Goal: Transaction & Acquisition: Purchase product/service

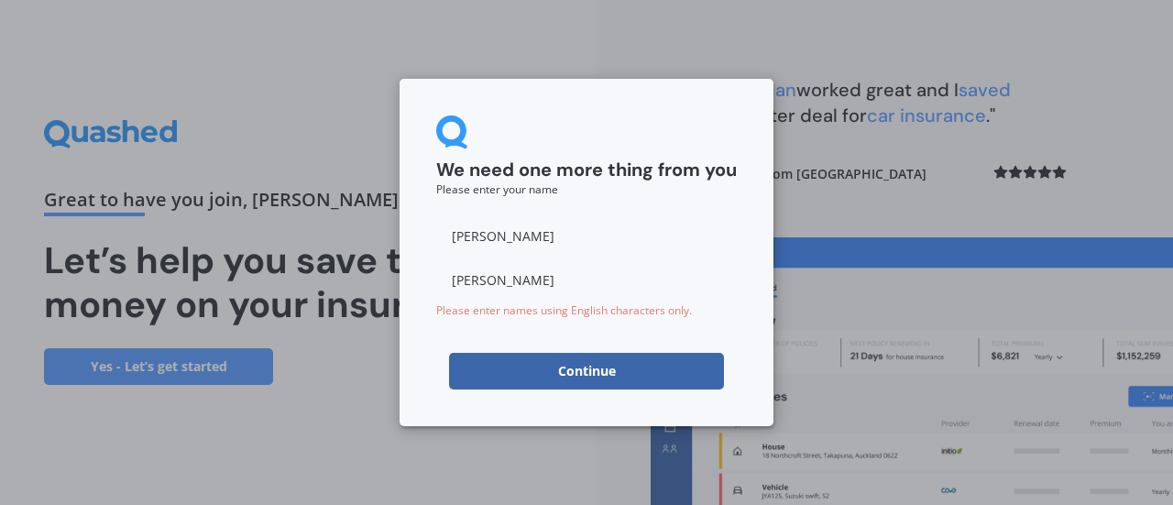
click at [560, 366] on button "Continue" at bounding box center [586, 371] width 275 height 37
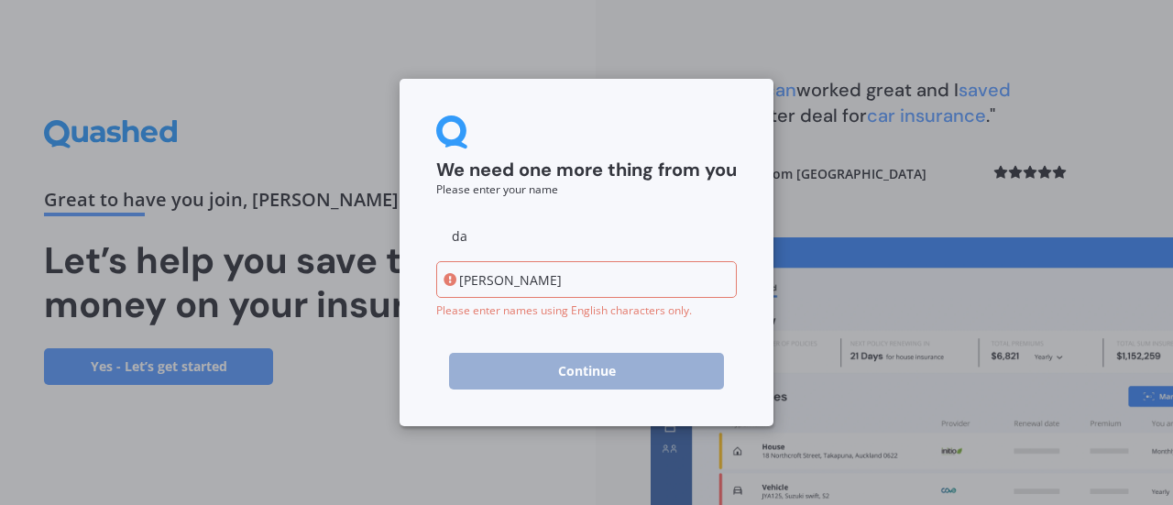
type input "d"
type input "[PERSON_NAME]"
type input "t"
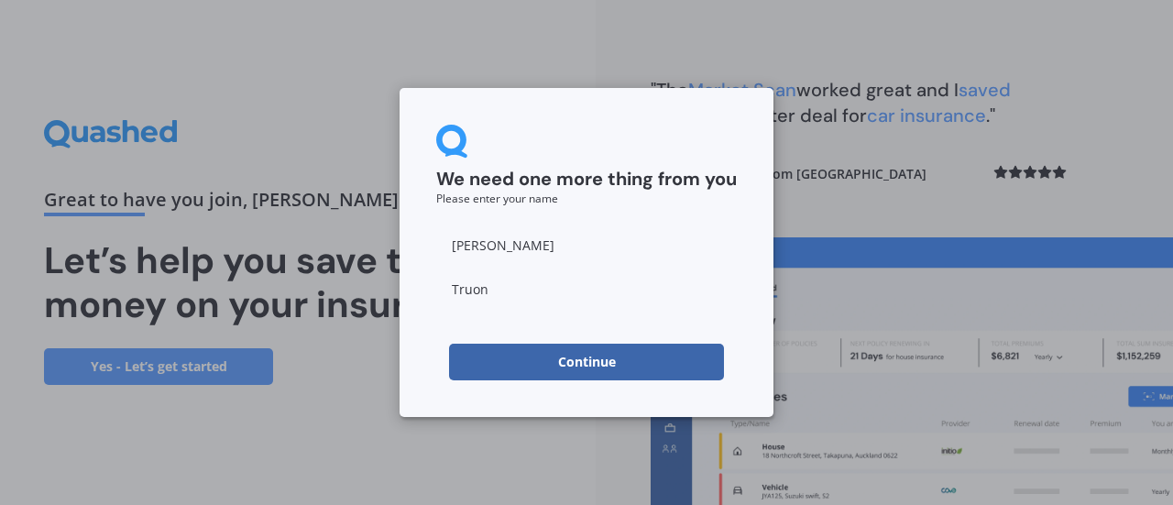
type input "[PERSON_NAME]"
click at [577, 348] on button "Continue" at bounding box center [586, 362] width 275 height 37
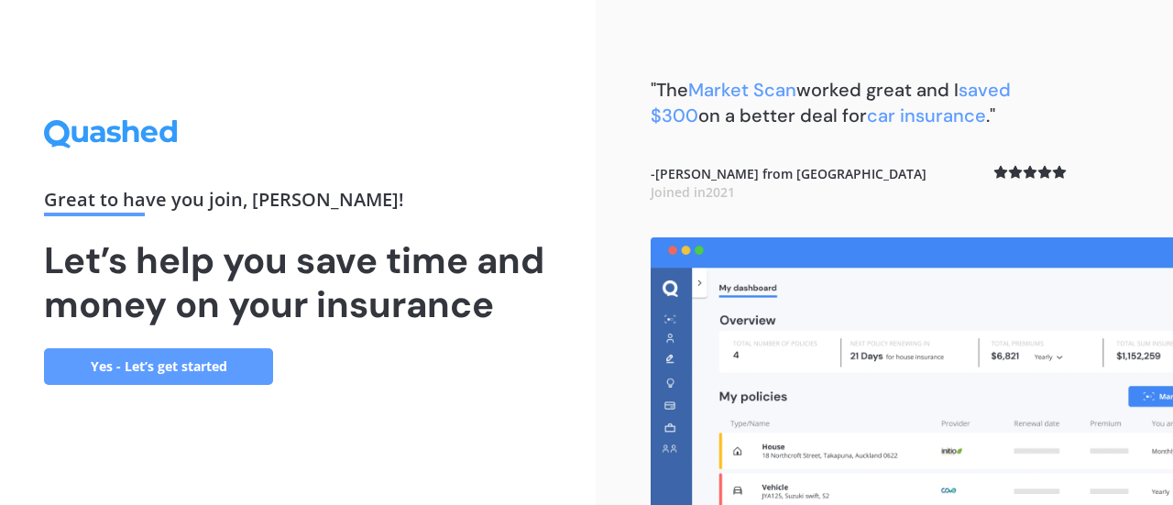
click at [218, 362] on link "Yes - Let’s get started" at bounding box center [158, 366] width 229 height 37
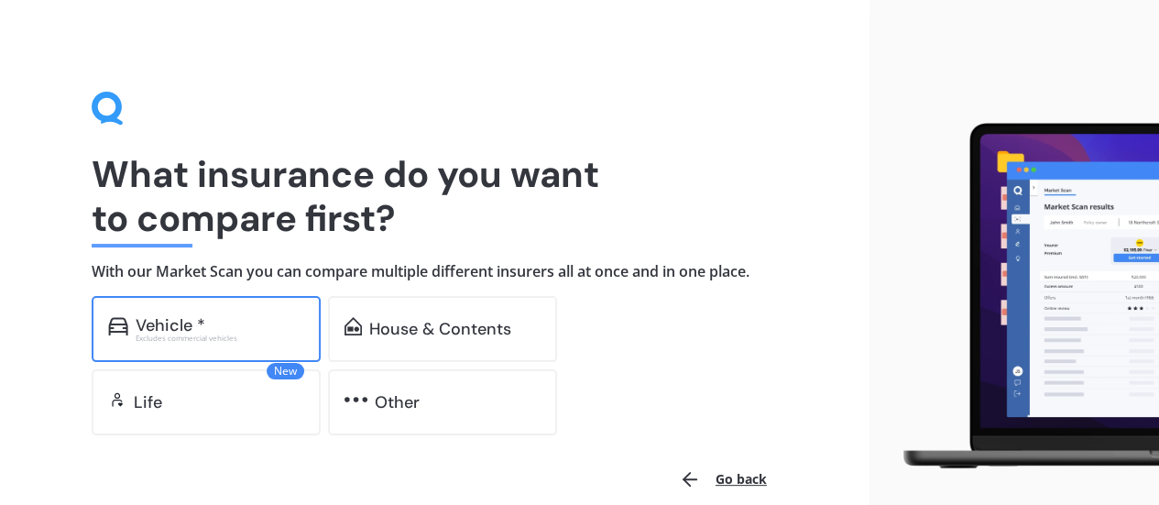
click at [223, 339] on div "Excludes commercial vehicles" at bounding box center [220, 338] width 169 height 7
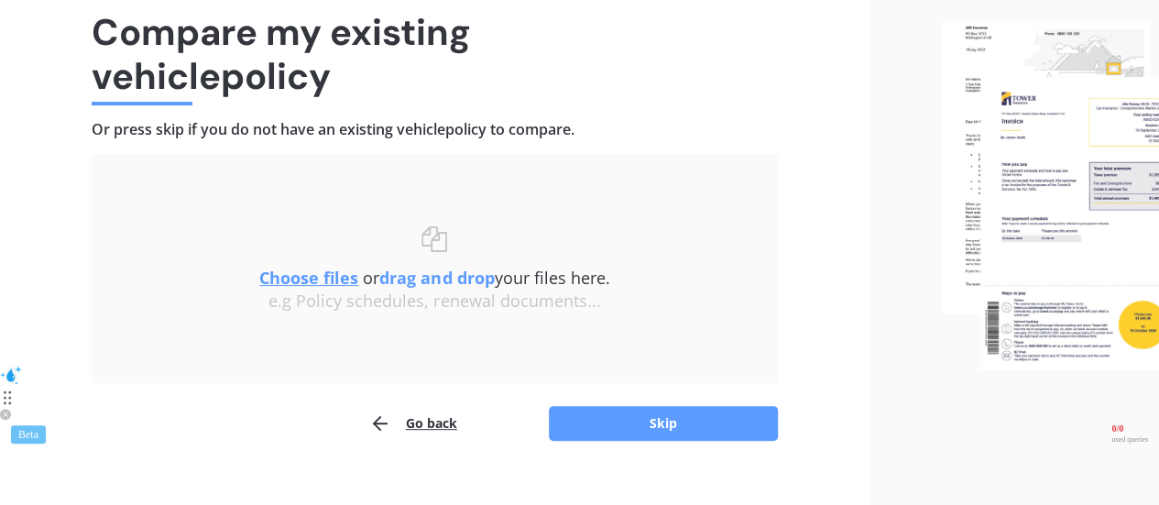
scroll to position [150, 0]
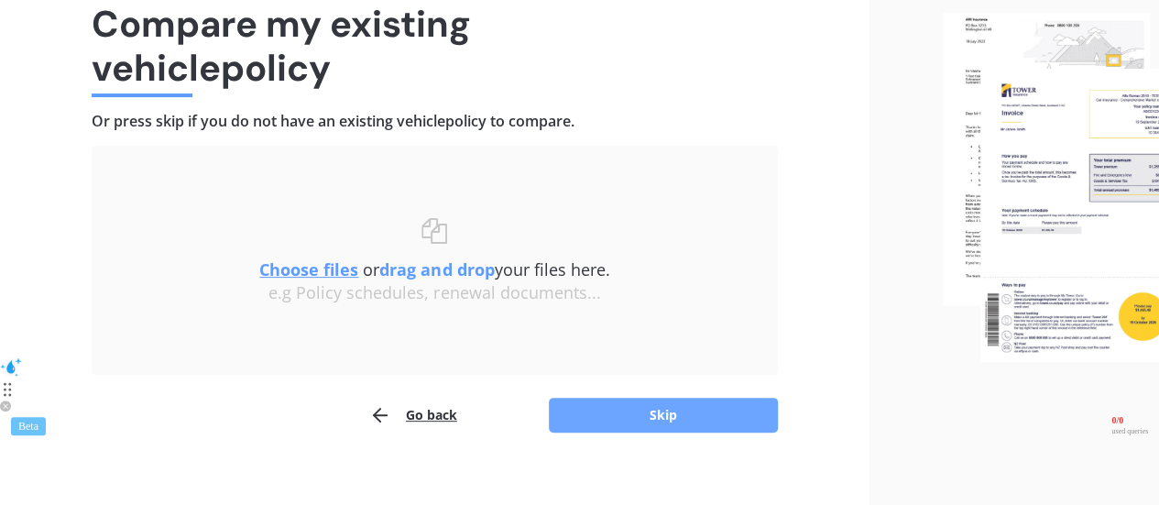
click at [638, 412] on button "Skip" at bounding box center [663, 415] width 229 height 35
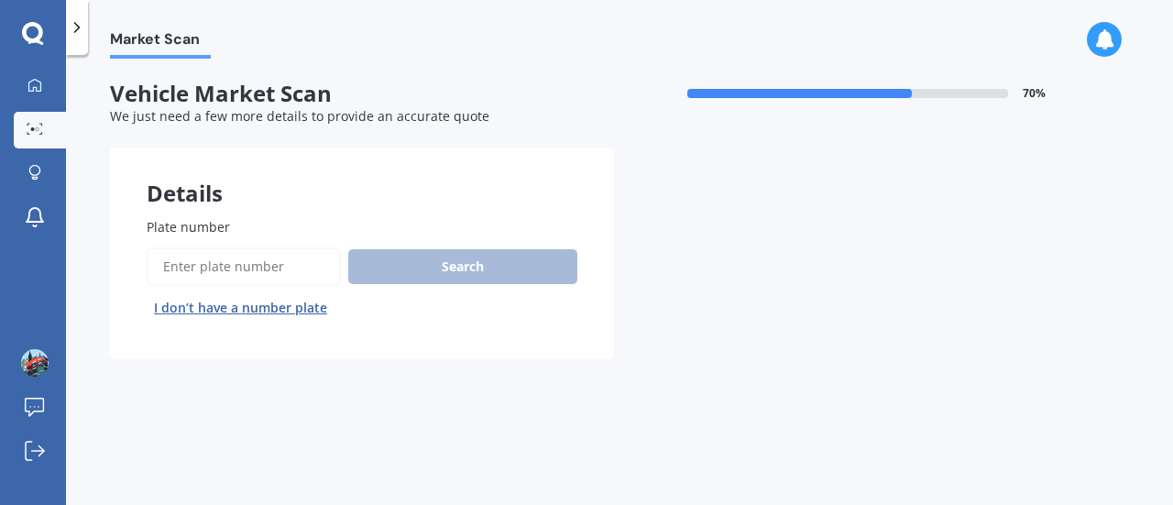
click at [261, 270] on input "Plate number" at bounding box center [244, 266] width 194 height 38
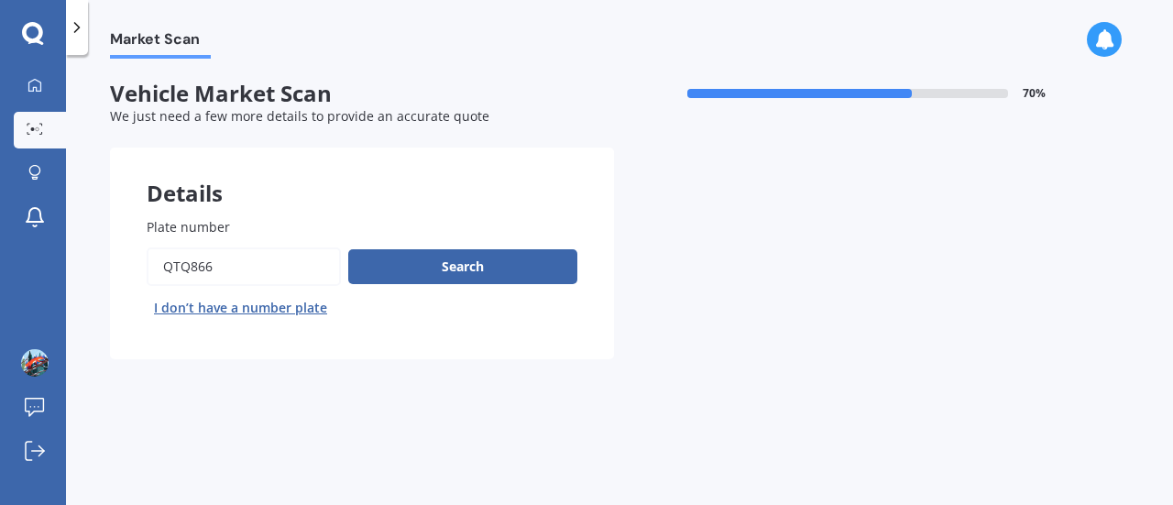
type input "QTQ866"
click at [0, 0] on button "Next" at bounding box center [0, 0] width 0 height 0
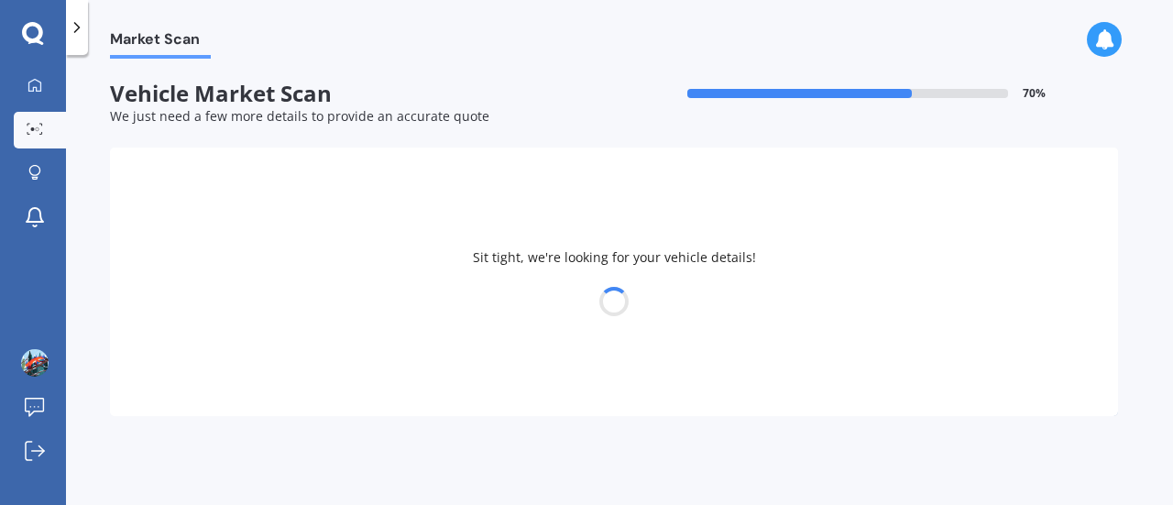
select select "NISSAN"
select select "MARCH"
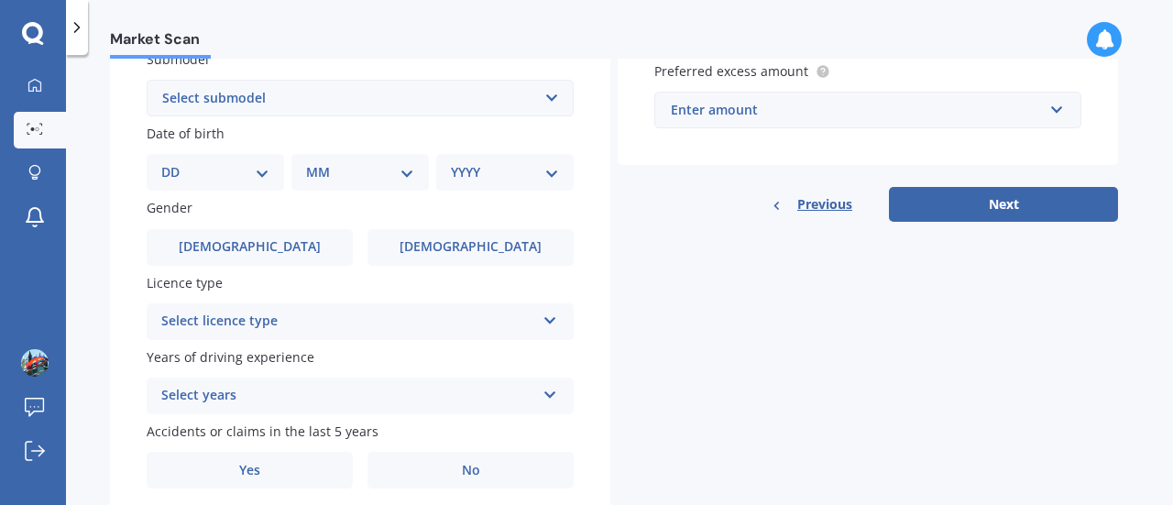
scroll to position [509, 0]
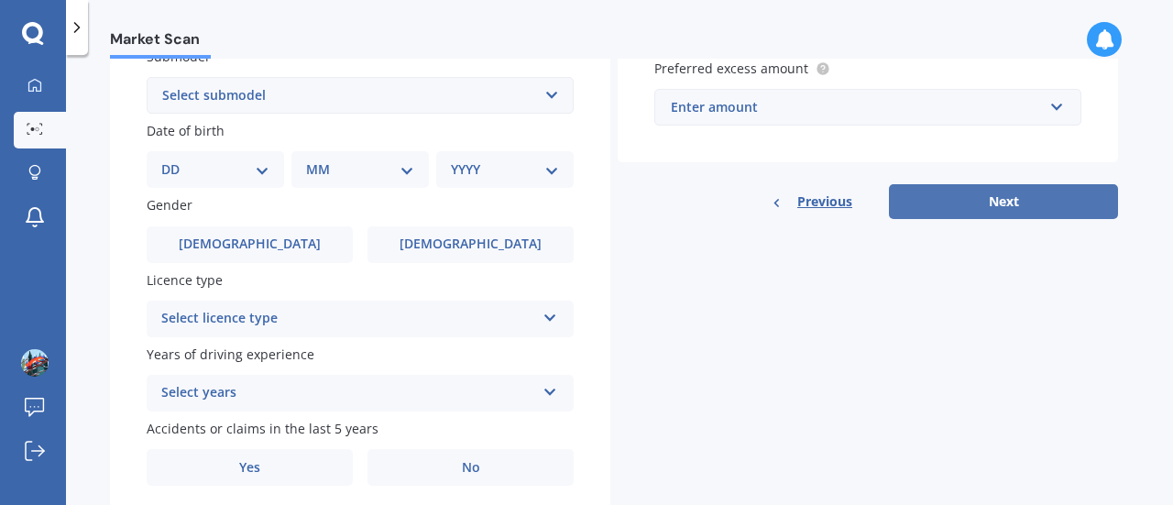
click at [1014, 193] on button "Next" at bounding box center [1003, 201] width 229 height 35
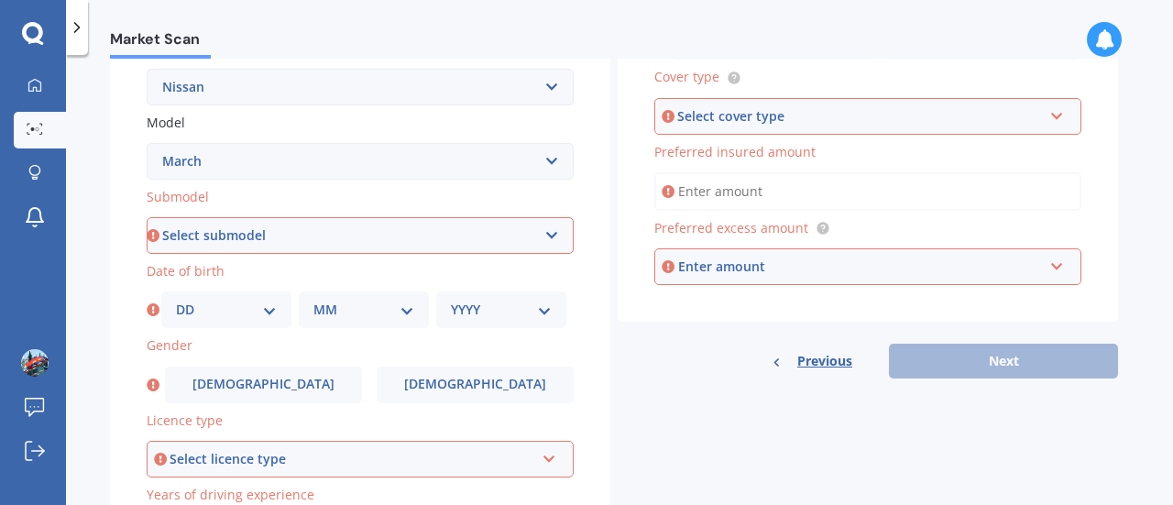
scroll to position [352, 0]
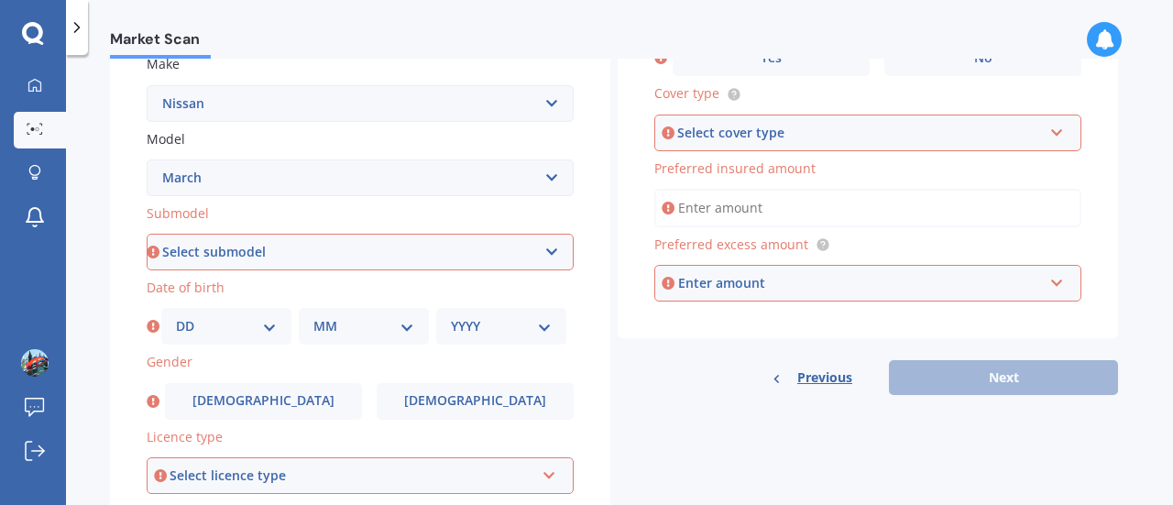
click at [520, 265] on select "Select submodel (All)" at bounding box center [360, 252] width 427 height 37
select select "(ALL)"
click at [147, 235] on select "Select submodel (All)" at bounding box center [360, 252] width 427 height 37
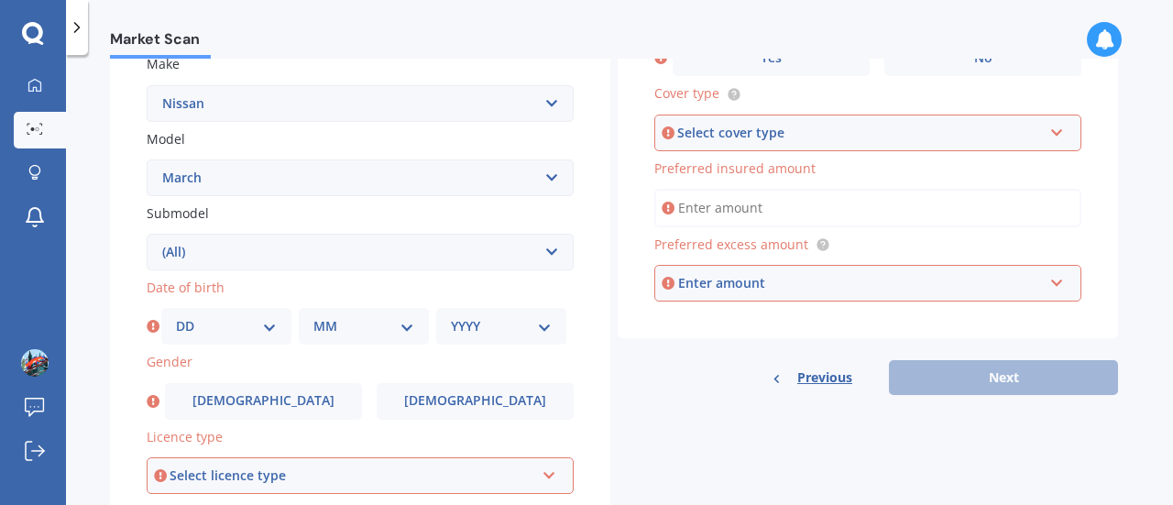
scroll to position [462, 0]
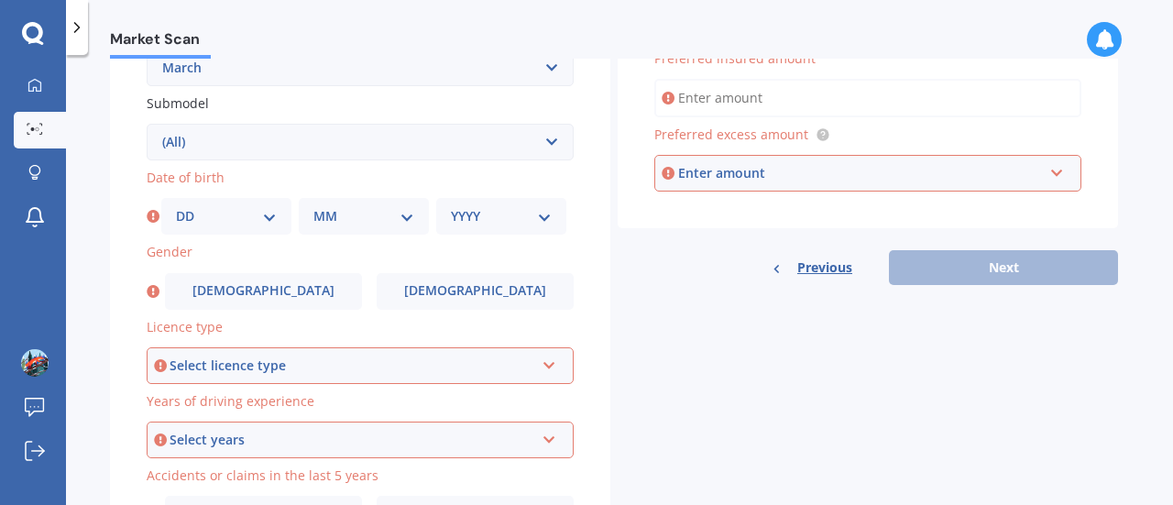
click at [252, 217] on select "DD 01 02 03 04 05 06 07 08 09 10 11 12 13 14 15 16 17 18 19 20 21 22 23 24 25 2…" at bounding box center [226, 216] width 101 height 20
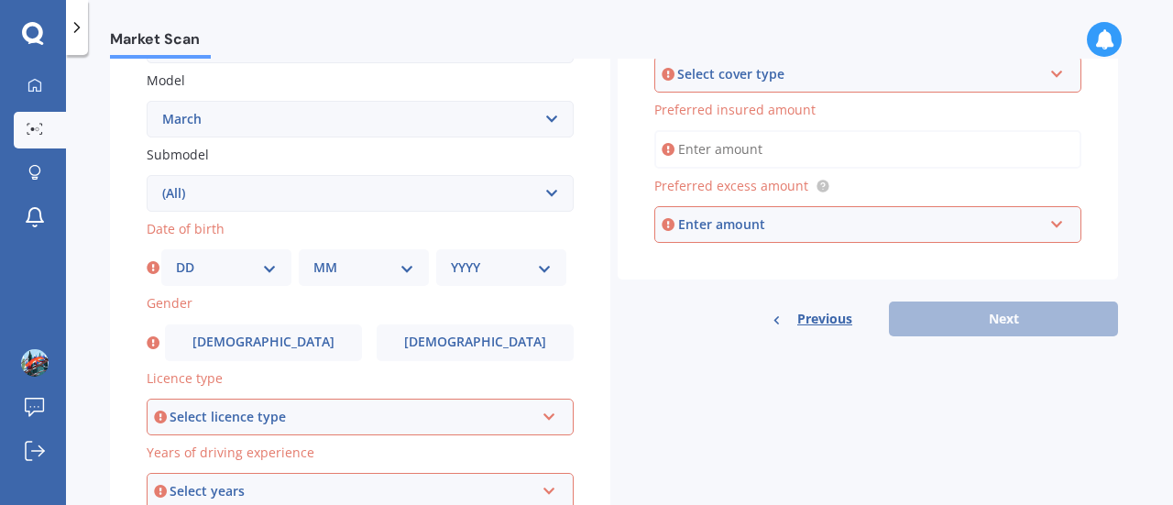
scroll to position [480, 0]
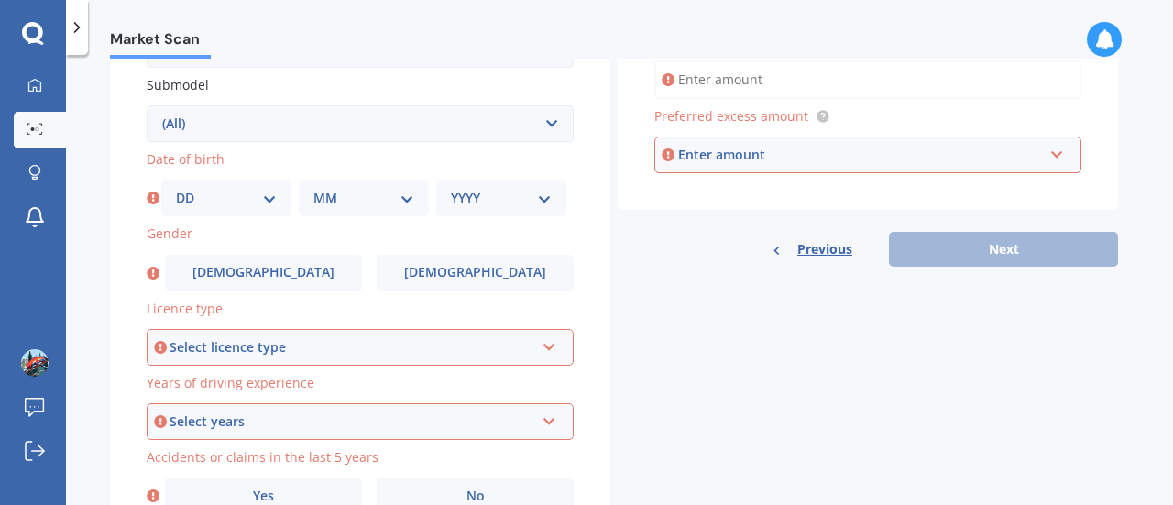
click at [243, 187] on div "DD 01 02 03 04 05 06 07 08 09 10 11 12 13 14 15 16 17 18 19 20 21 22 23 24 25 2…" at bounding box center [226, 198] width 130 height 37
click at [252, 195] on select "DD 01 02 03 04 05 06 07 08 09 10 11 12 13 14 15 16 17 18 19 20 21 22 23 24 25 2…" at bounding box center [226, 198] width 101 height 20
select select "08"
click at [176, 190] on select "DD 01 02 03 04 05 06 07 08 09 10 11 12 13 14 15 16 17 18 19 20 21 22 23 24 25 2…" at bounding box center [226, 198] width 101 height 20
click at [330, 199] on select "MM 01 02 03 04 05 06 07 08 09 10 11 12" at bounding box center [363, 198] width 101 height 20
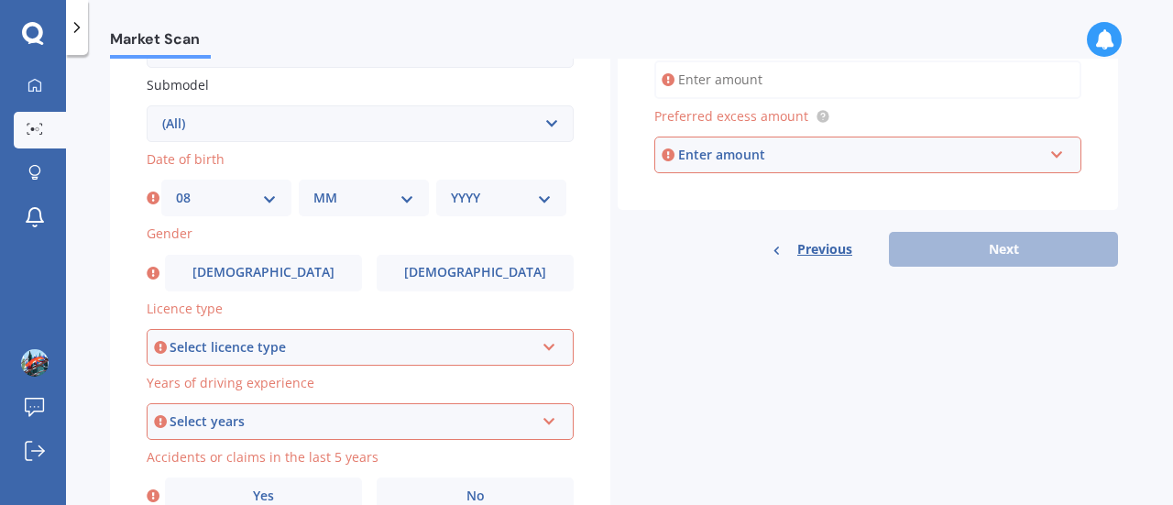
select select "01"
click at [313, 190] on select "MM 01 02 03 04 05 06 07 08 09 10 11 12" at bounding box center [363, 198] width 101 height 20
click at [477, 193] on select "YYYY 2025 2024 2023 2022 2021 2020 2019 2018 2017 2016 2015 2014 2013 2012 2011…" at bounding box center [501, 198] width 101 height 20
select select "2002"
click at [451, 190] on select "YYYY 2025 2024 2023 2022 2021 2020 2019 2018 2017 2016 2015 2014 2013 2012 2011…" at bounding box center [501, 198] width 101 height 20
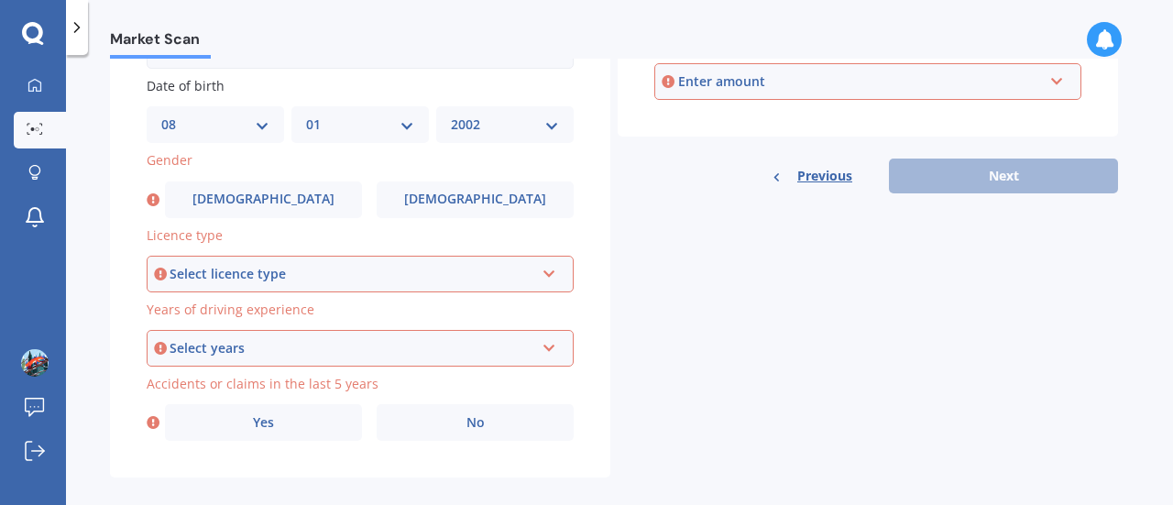
scroll to position [566, 0]
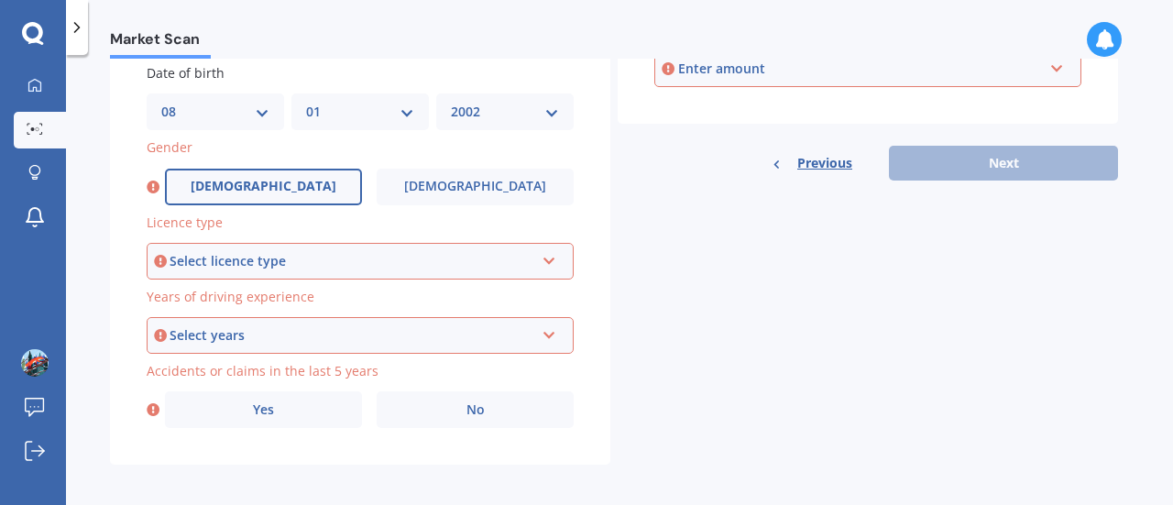
click at [289, 186] on label "[DEMOGRAPHIC_DATA]" at bounding box center [263, 187] width 197 height 37
click at [0, 0] on input "[DEMOGRAPHIC_DATA]" at bounding box center [0, 0] width 0 height 0
click at [301, 274] on div "Select licence type NZ Full NZ Restricted NZ Learners [GEOGRAPHIC_DATA] [GEOGRA…" at bounding box center [360, 261] width 427 height 37
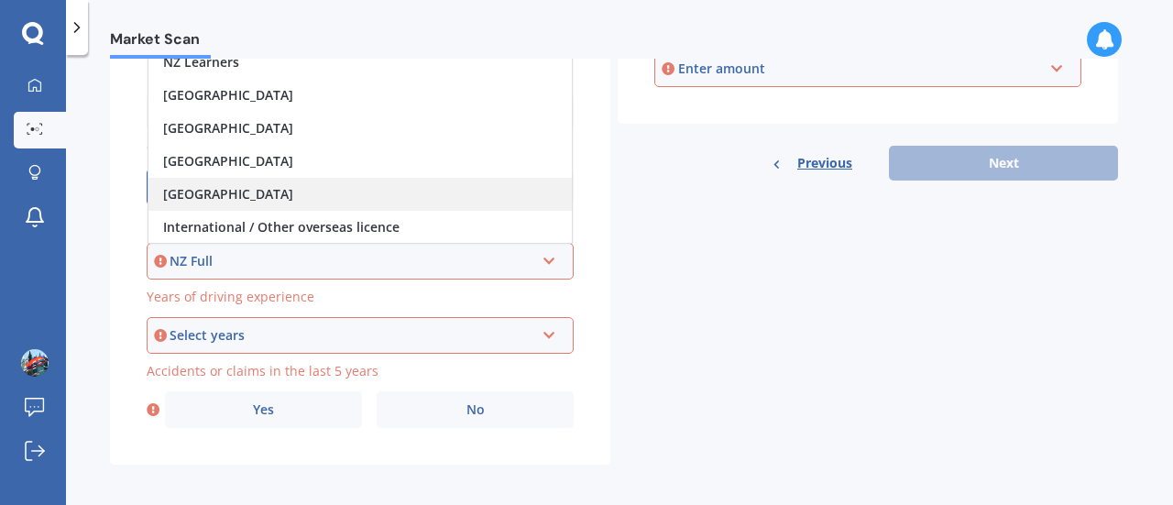
scroll to position [0, 0]
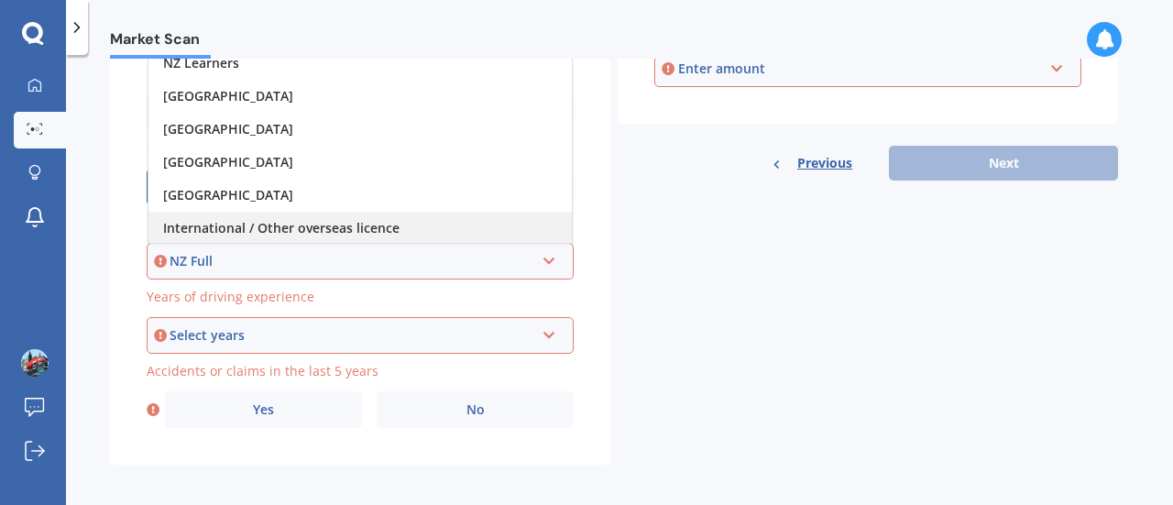
click at [311, 235] on span "International / Other overseas licence" at bounding box center [281, 227] width 236 height 17
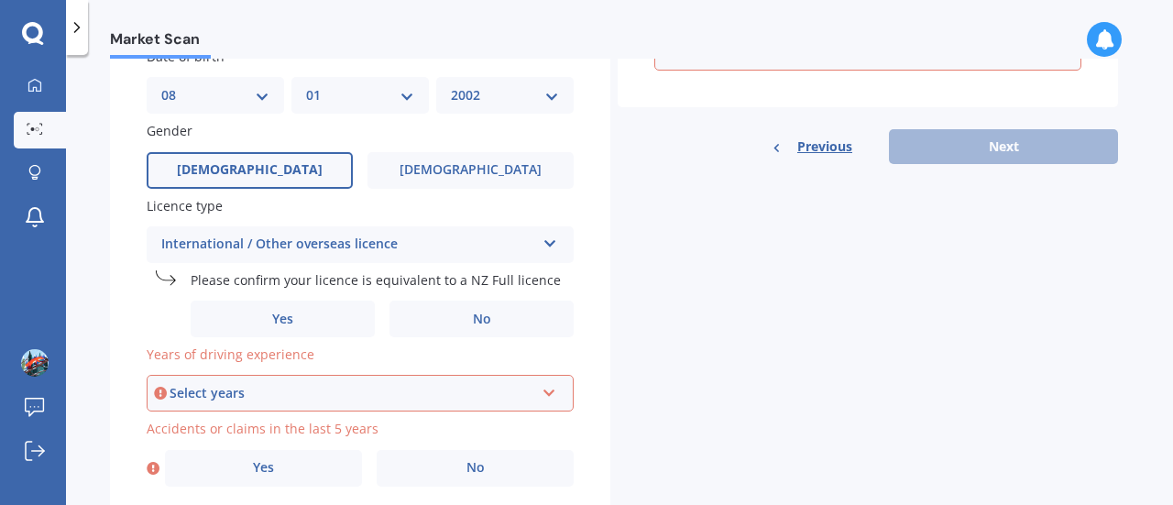
scroll to position [585, 0]
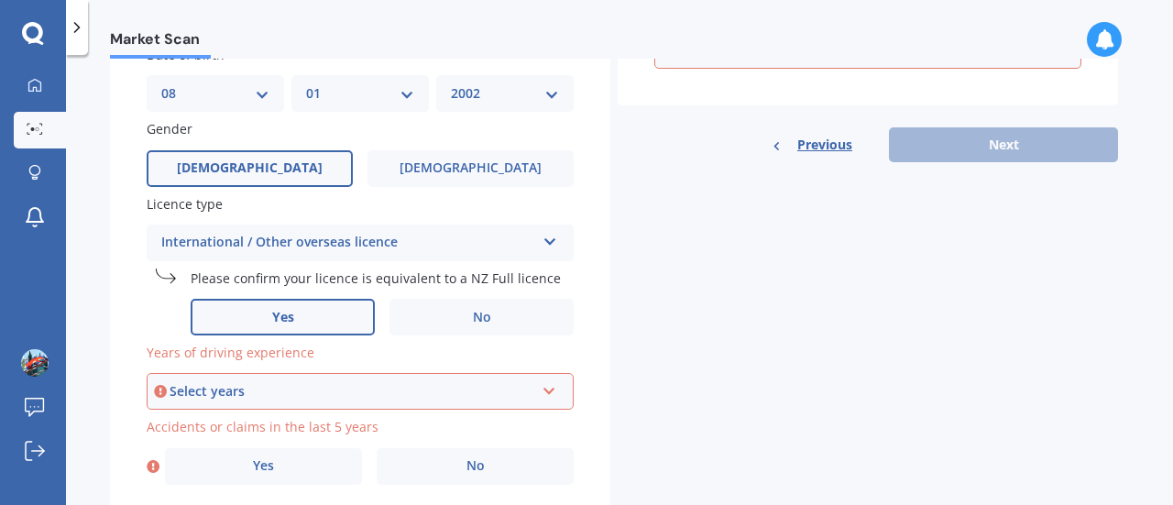
click at [269, 316] on label "Yes" at bounding box center [283, 317] width 184 height 37
click at [0, 0] on input "Yes" at bounding box center [0, 0] width 0 height 0
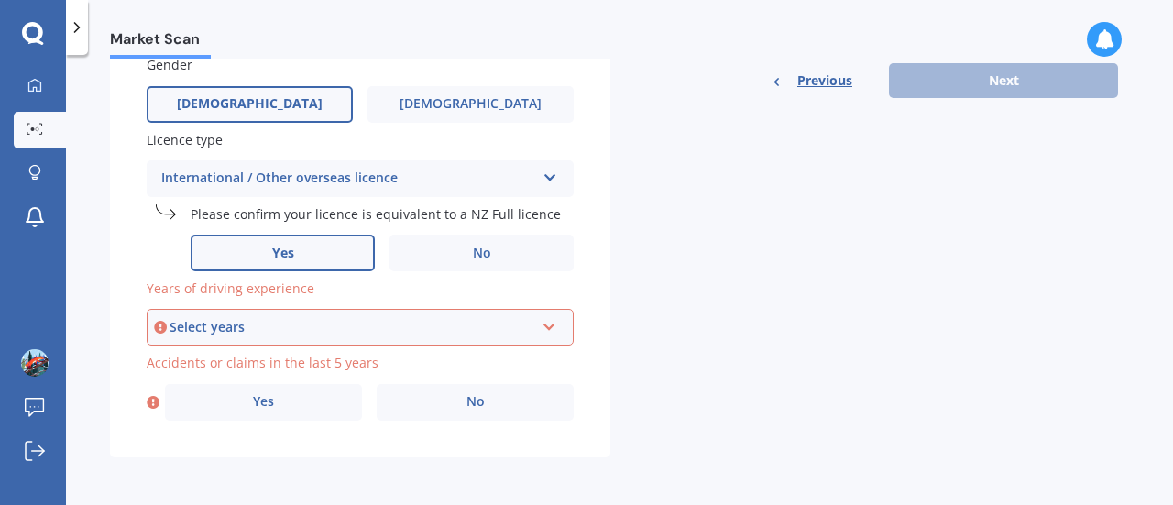
click at [384, 338] on div "Select years 5 or more years 4 years 3 years 2 years 1 year" at bounding box center [360, 327] width 427 height 37
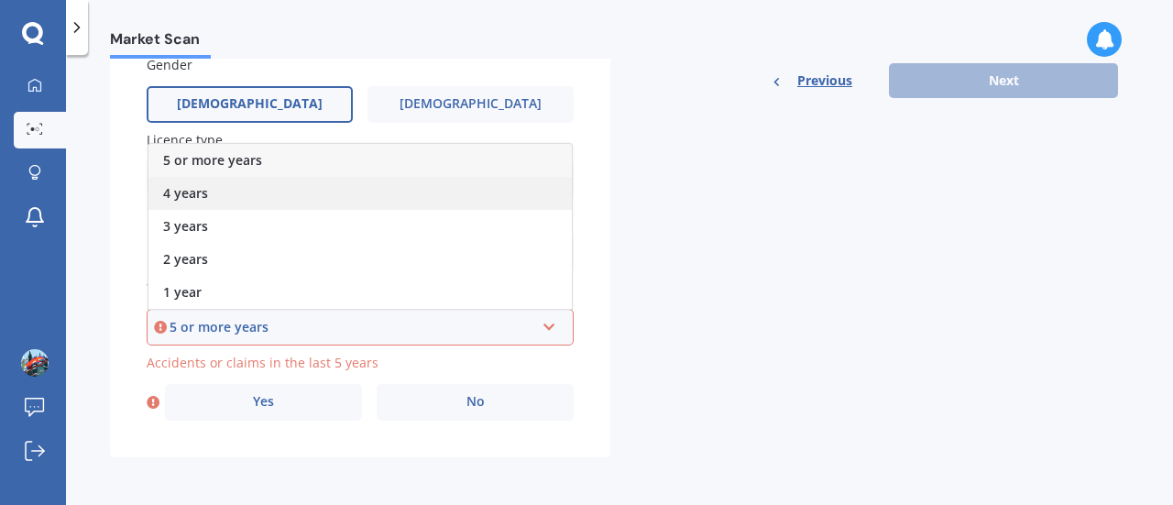
click at [324, 193] on div "4 years" at bounding box center [359, 193] width 423 height 33
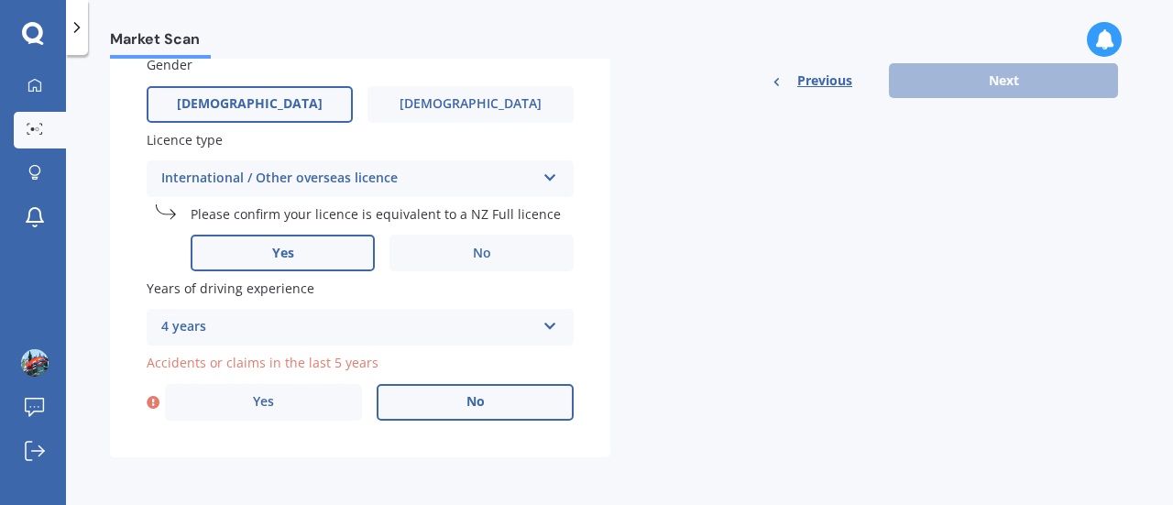
click at [437, 410] on label "No" at bounding box center [475, 402] width 197 height 37
click at [0, 0] on input "No" at bounding box center [0, 0] width 0 height 0
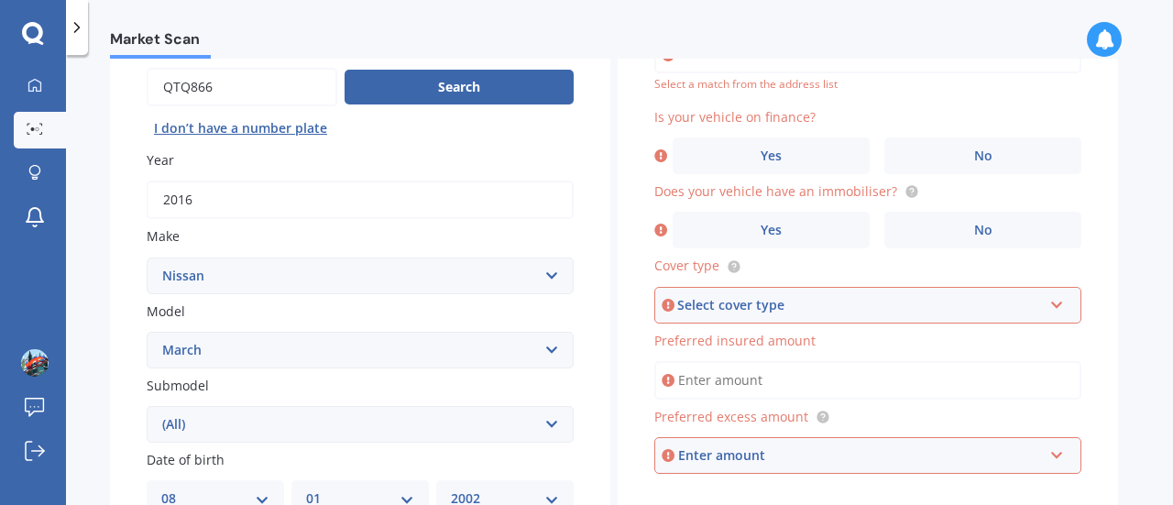
scroll to position [0, 0]
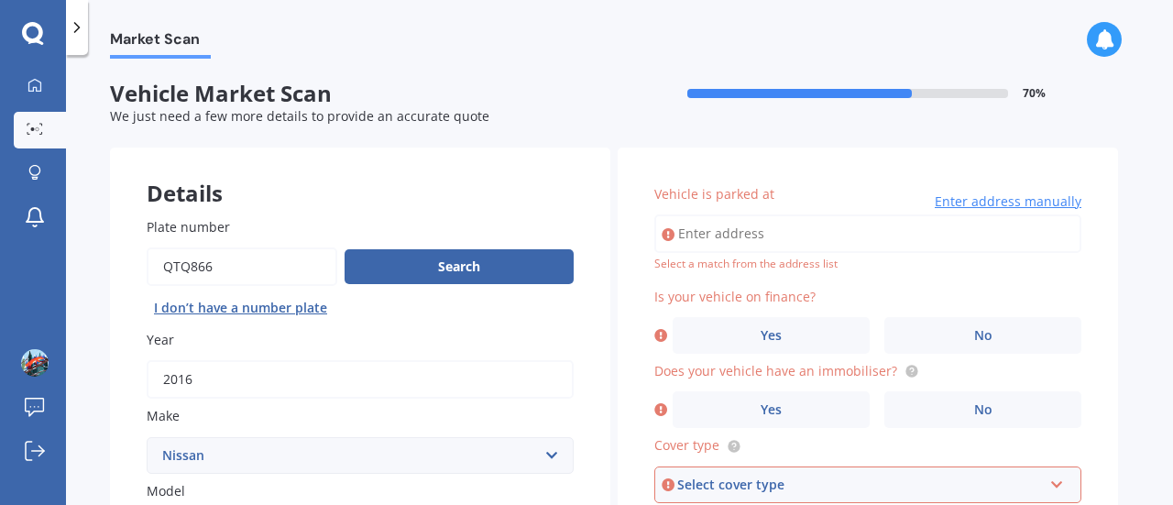
click at [829, 234] on input "Vehicle is parked at" at bounding box center [867, 233] width 427 height 38
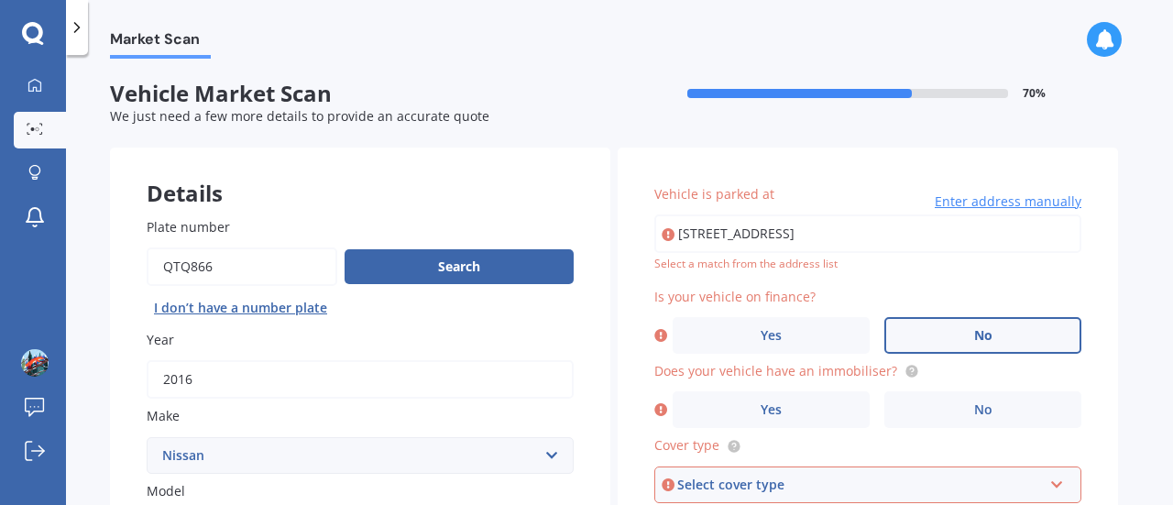
click at [951, 324] on label "No" at bounding box center [983, 335] width 197 height 37
click at [0, 0] on input "No" at bounding box center [0, 0] width 0 height 0
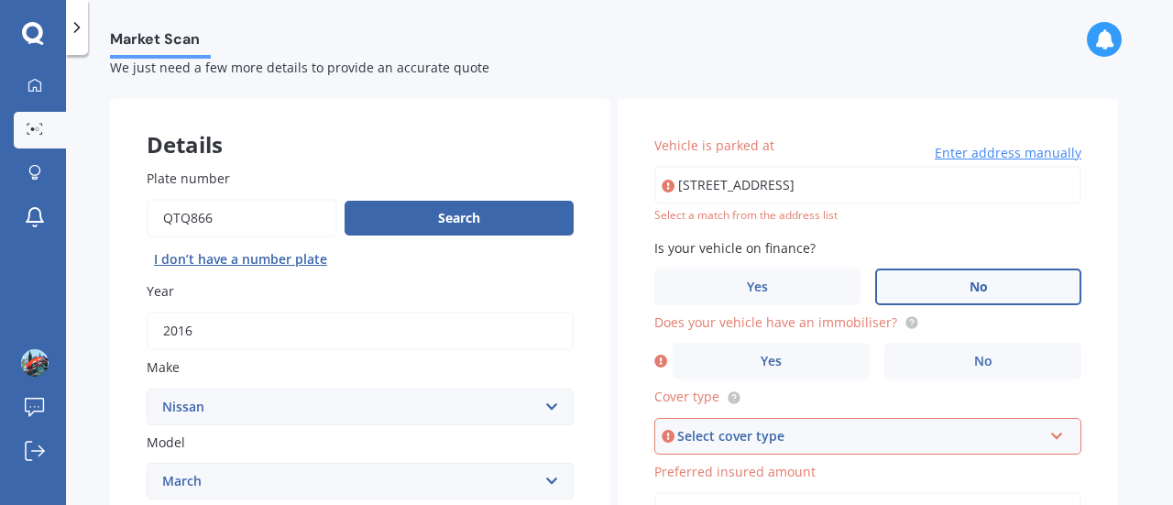
scroll to position [49, 0]
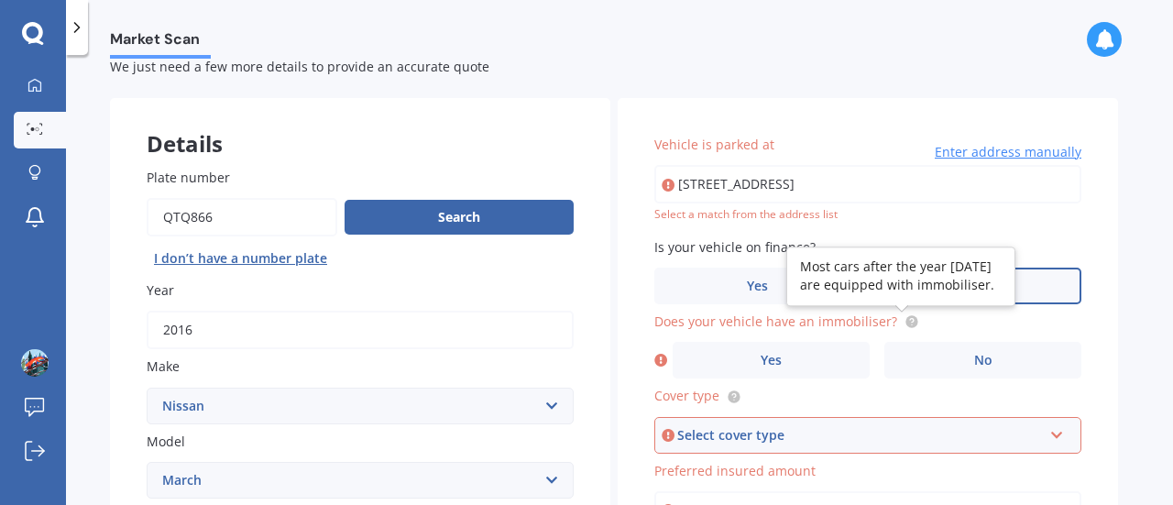
click at [906, 324] on circle at bounding box center [912, 322] width 12 height 12
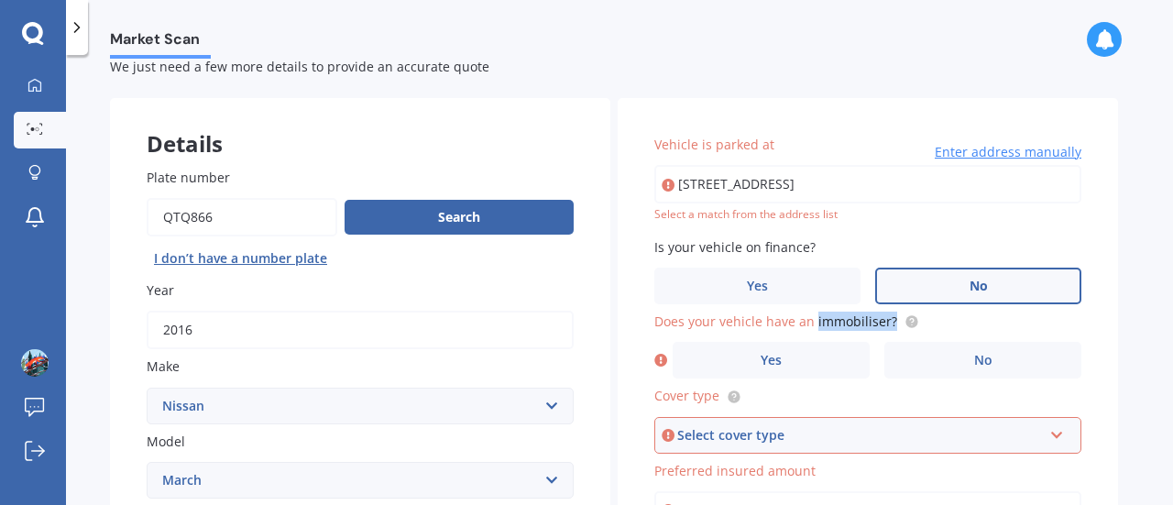
drag, startPoint x: 893, startPoint y: 324, endPoint x: 812, endPoint y: 331, distance: 81.0
click at [812, 331] on span "Does your vehicle have an immobiliser?" at bounding box center [786, 321] width 265 height 19
copy span "immobiliser?"
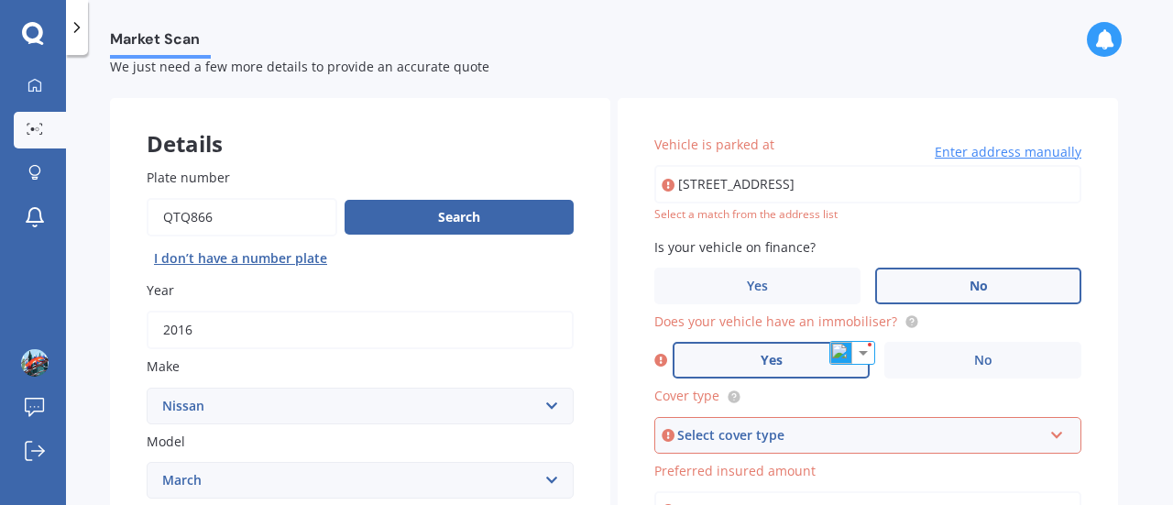
click at [790, 356] on label "Yes" at bounding box center [771, 360] width 197 height 37
click at [0, 0] on input "Yes" at bounding box center [0, 0] width 0 height 0
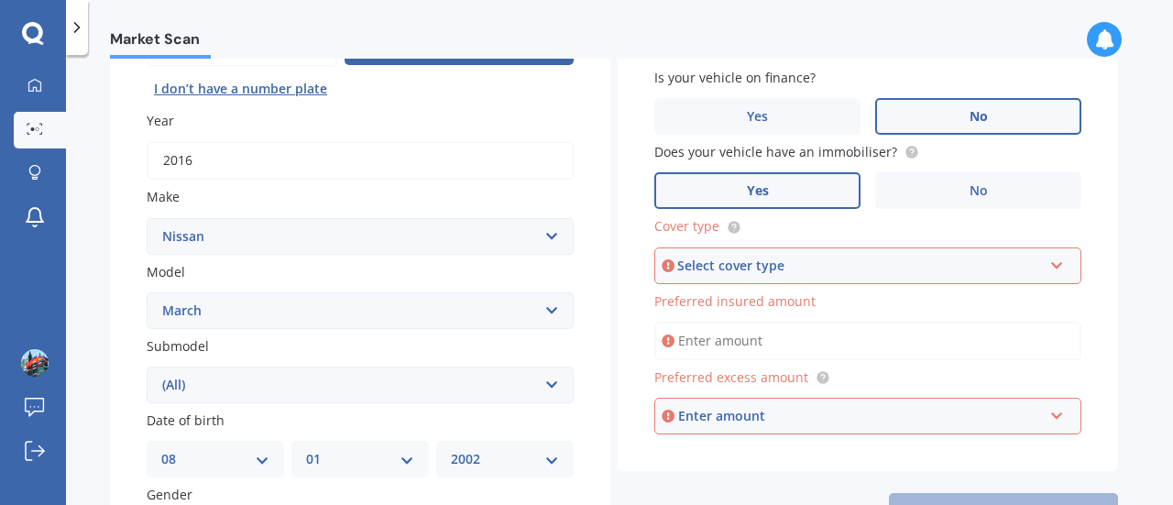
scroll to position [230, 0]
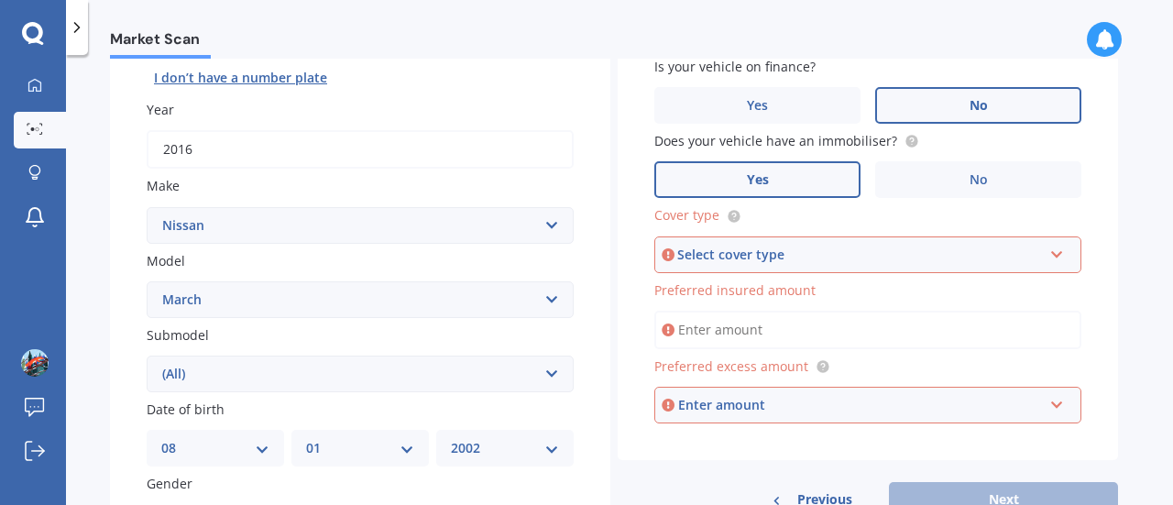
click at [872, 251] on div "Select cover type" at bounding box center [859, 255] width 365 height 20
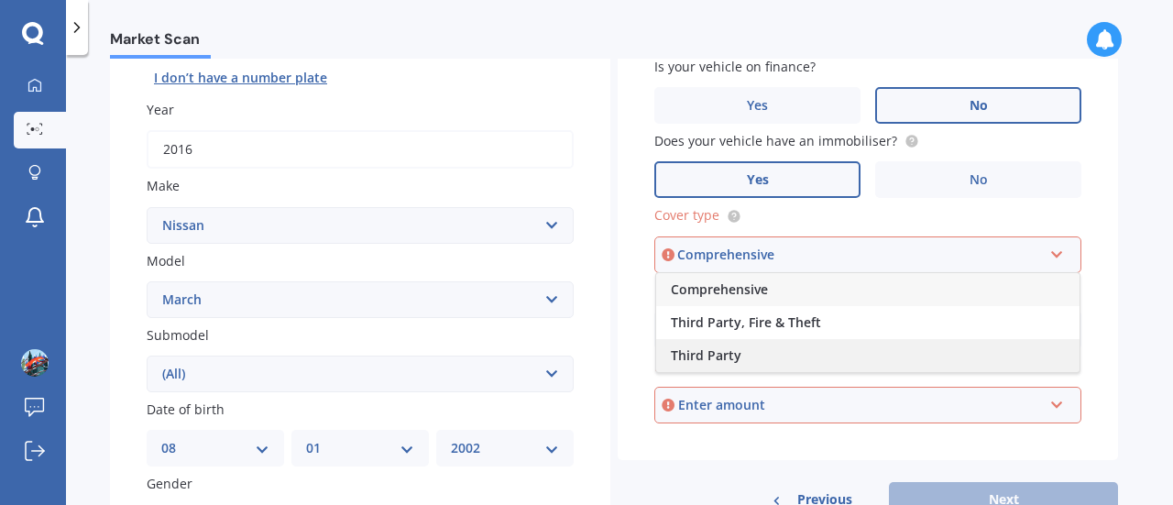
click at [746, 347] on div "Third Party" at bounding box center [867, 355] width 423 height 33
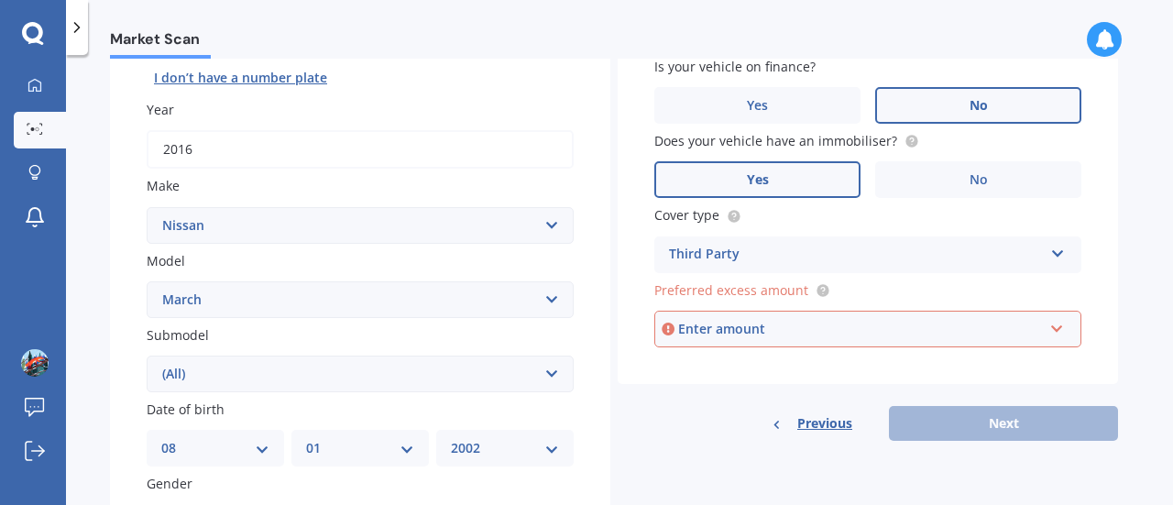
click at [807, 335] on div "Enter amount" at bounding box center [860, 329] width 365 height 20
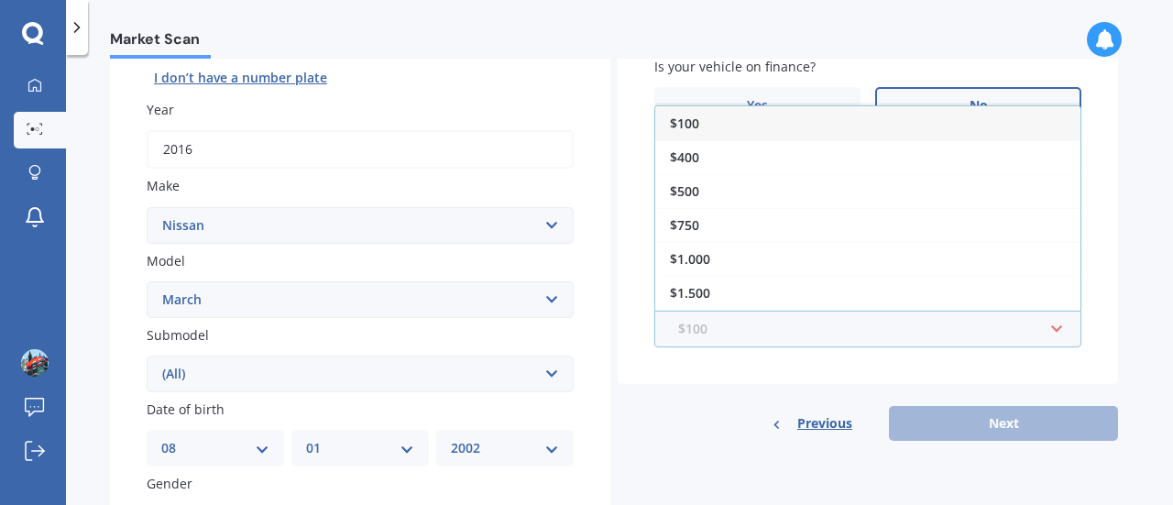
click at [807, 335] on input "text" at bounding box center [861, 329] width 411 height 35
click at [700, 404] on div "Vehicle is parked at [STREET_ADDRESS] Enter address manually Select a match fro…" at bounding box center [868, 179] width 500 height 523
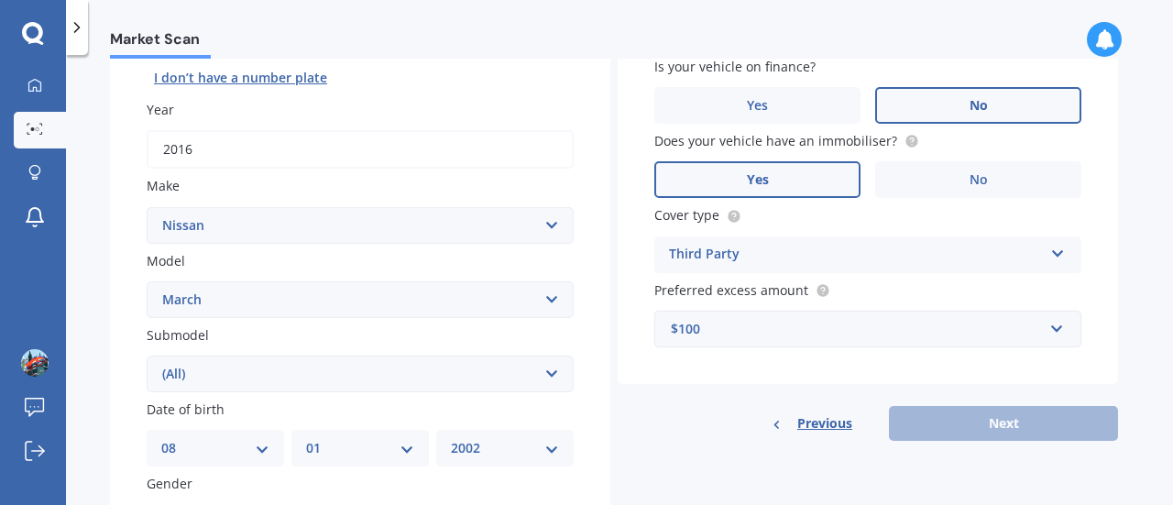
click at [819, 322] on div "$100" at bounding box center [857, 329] width 372 height 20
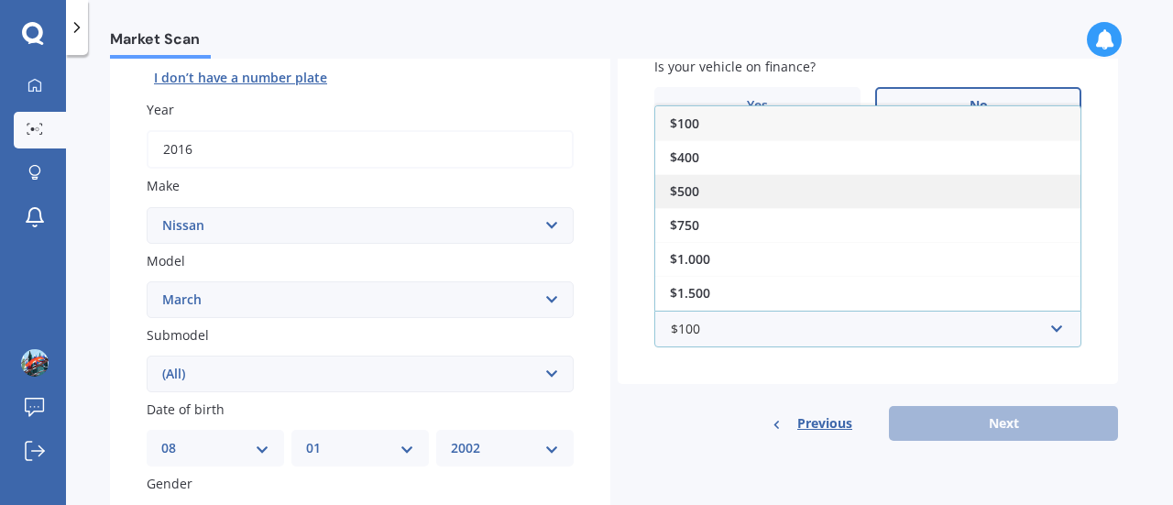
click at [752, 195] on div "$500" at bounding box center [867, 191] width 425 height 34
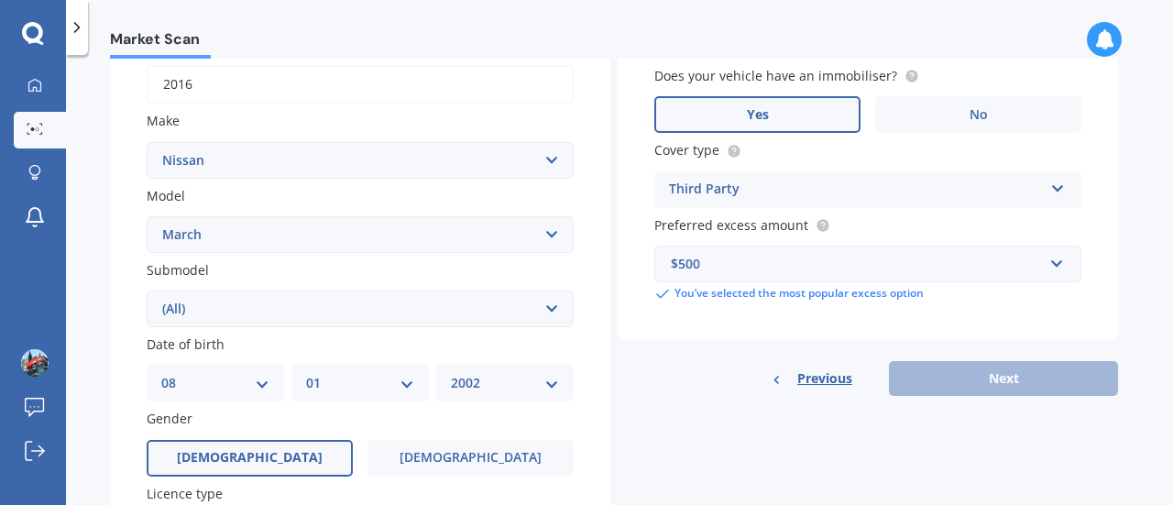
scroll to position [209, 0]
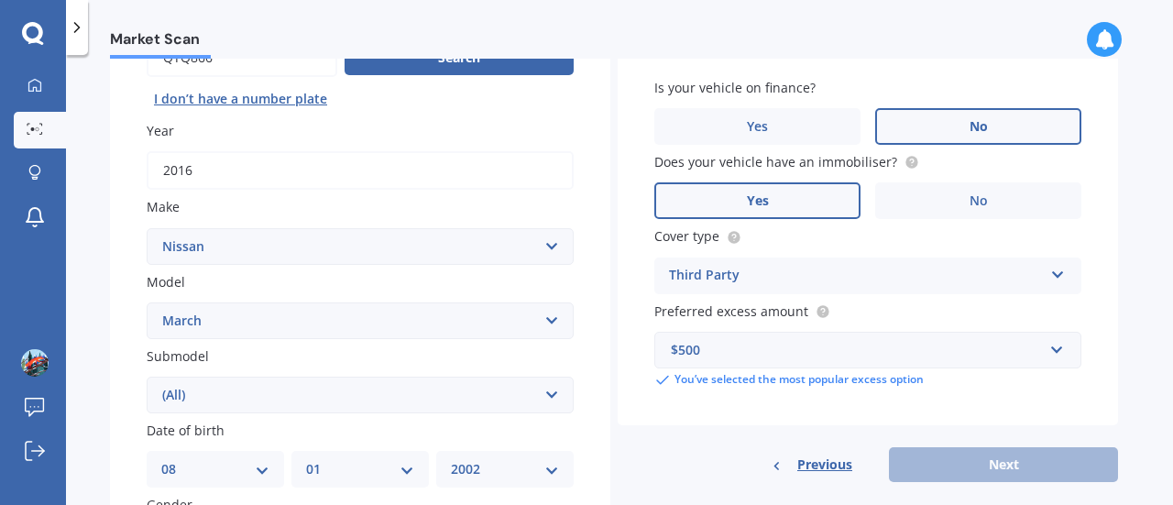
click at [961, 468] on div "Previous Next" at bounding box center [868, 464] width 500 height 35
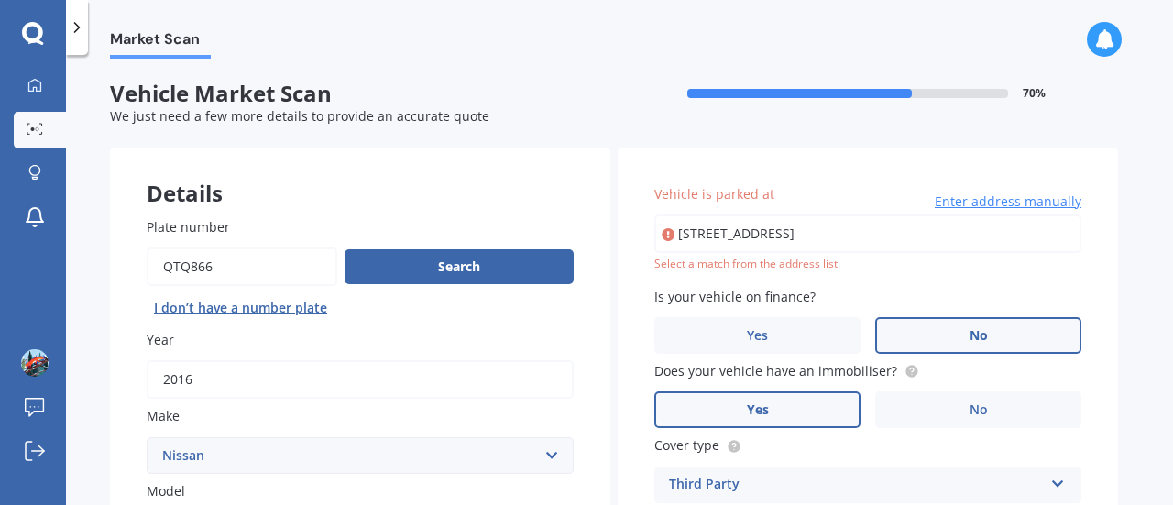
click at [904, 244] on input "[STREET_ADDRESS]" at bounding box center [867, 233] width 427 height 38
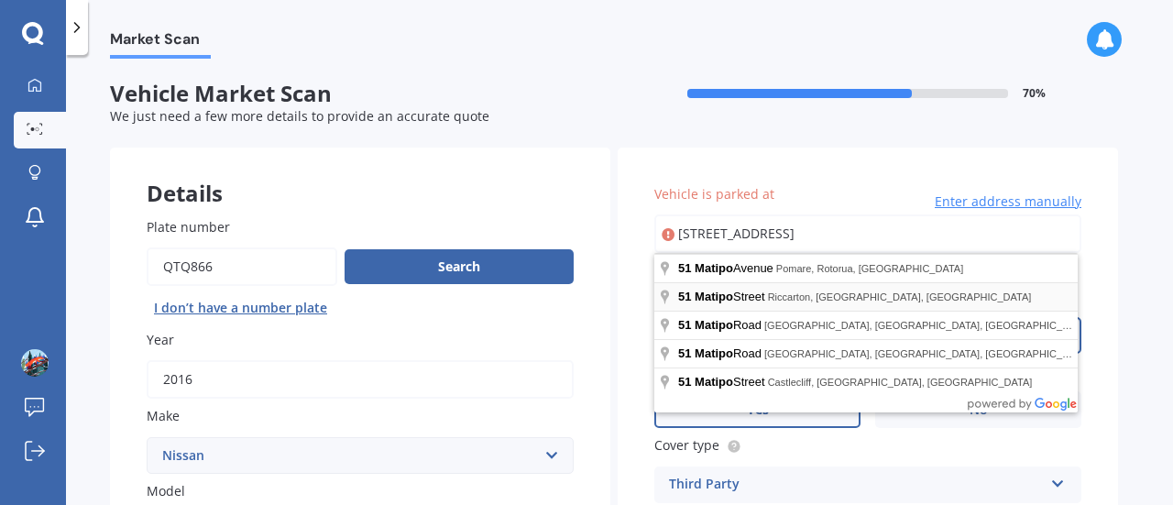
type input "[STREET_ADDRESS]"
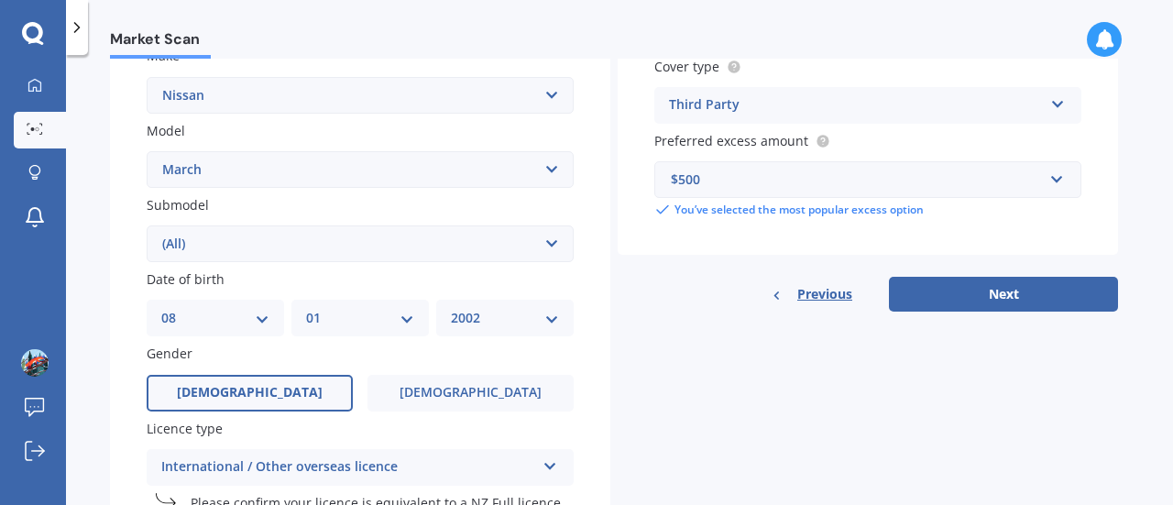
scroll to position [368, 0]
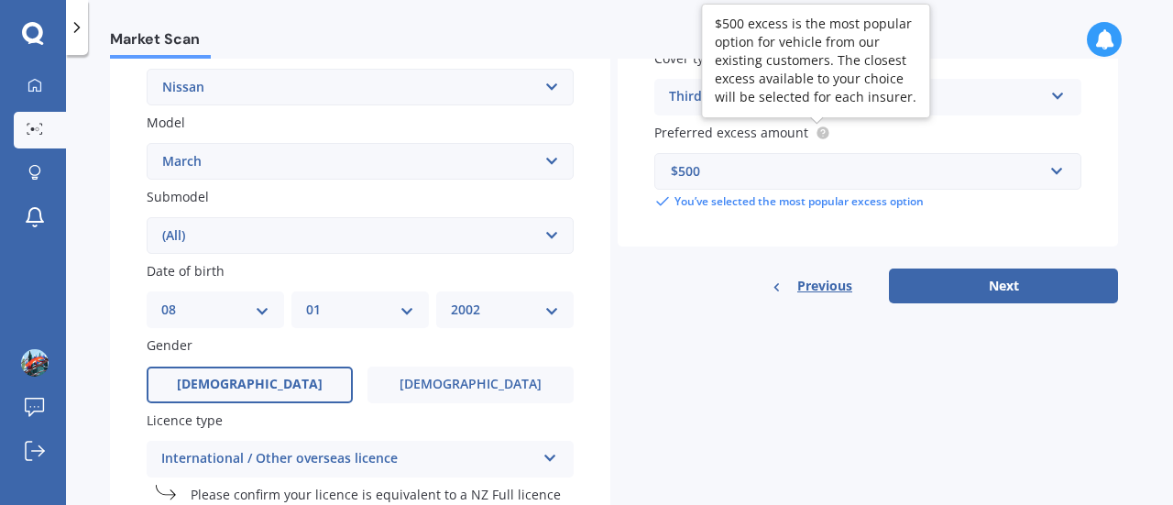
click at [818, 134] on circle at bounding box center [823, 132] width 12 height 12
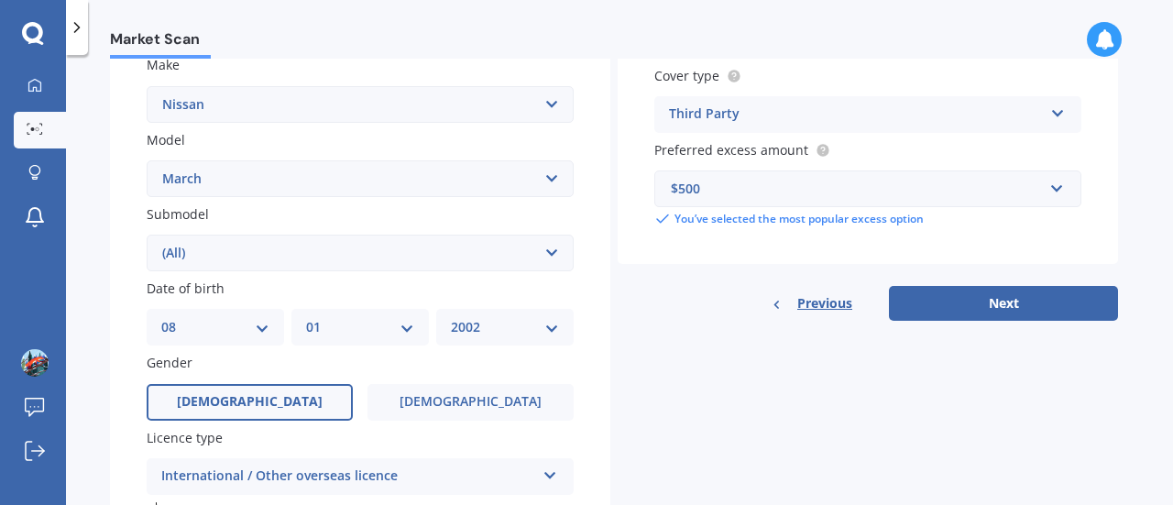
scroll to position [349, 0]
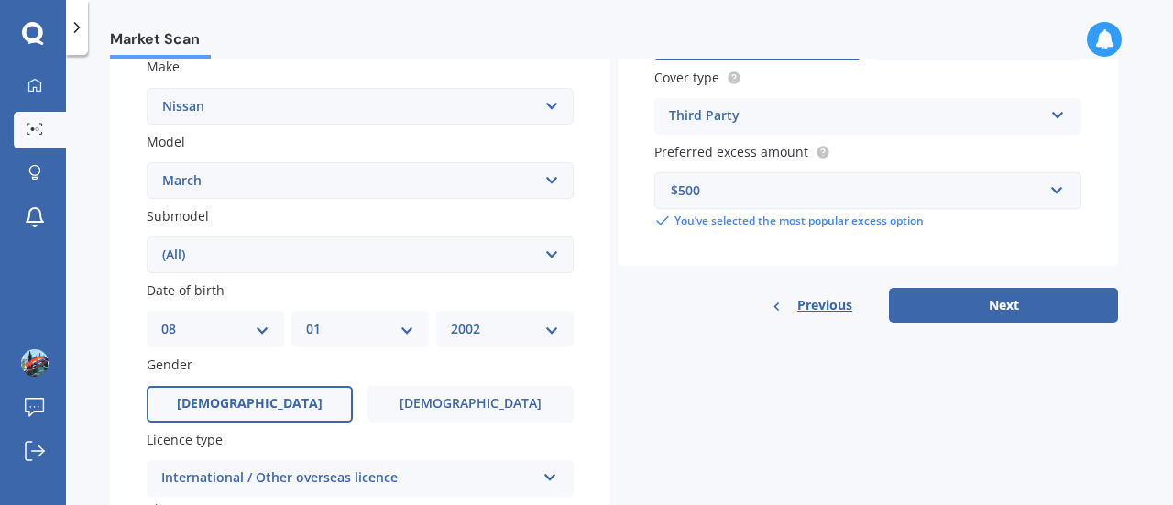
click at [878, 197] on div "$500" at bounding box center [857, 191] width 372 height 20
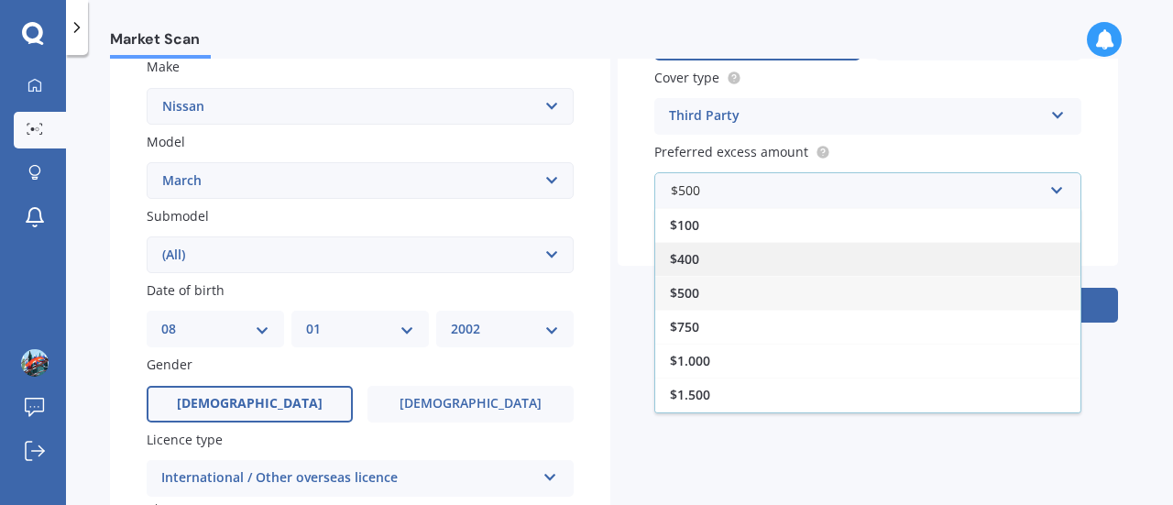
click at [797, 268] on div "$400" at bounding box center [867, 259] width 425 height 34
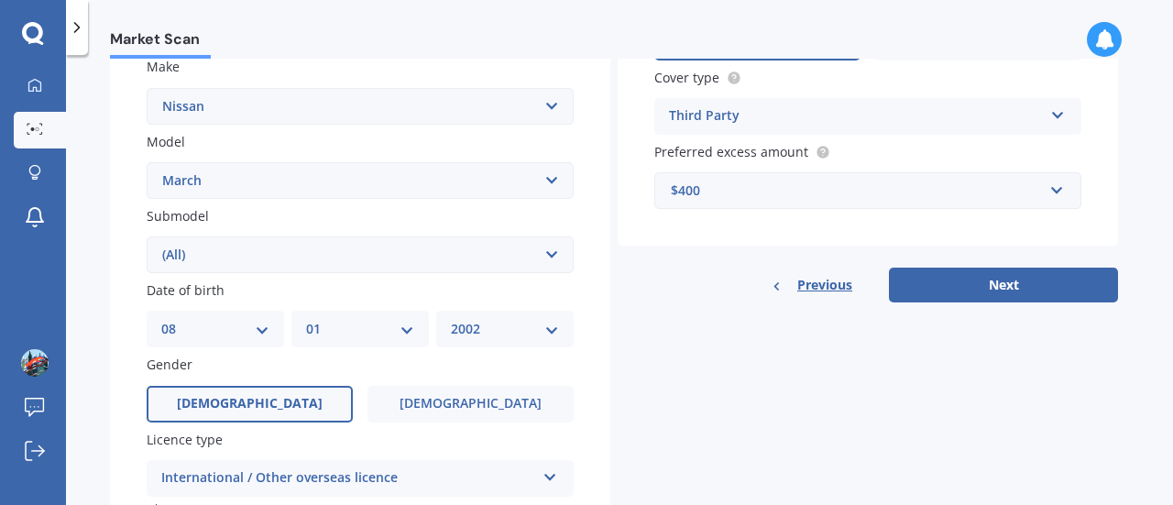
click at [896, 201] on div "$400" at bounding box center [857, 191] width 372 height 20
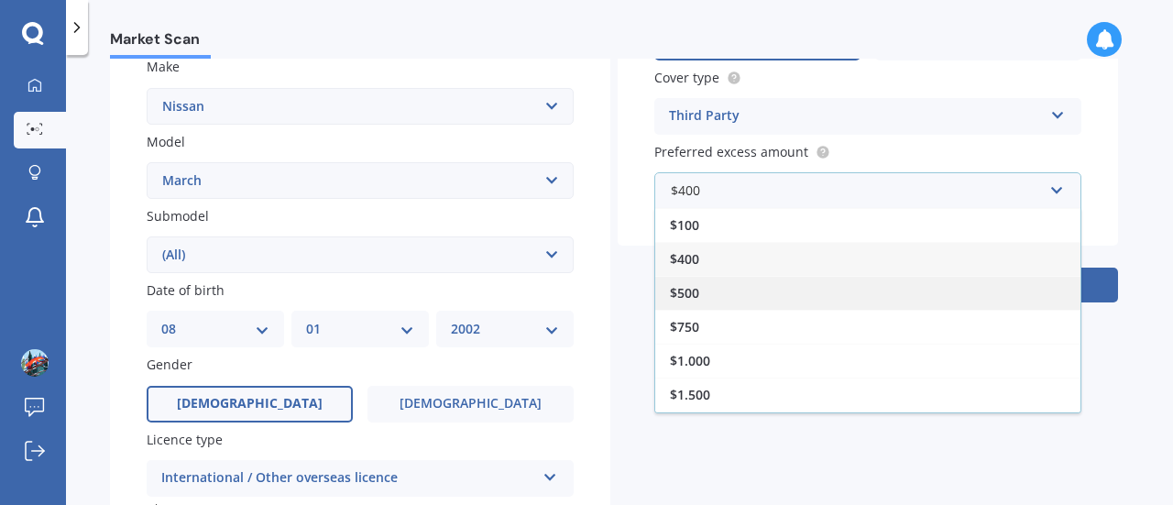
click at [788, 293] on div "$500" at bounding box center [867, 293] width 425 height 34
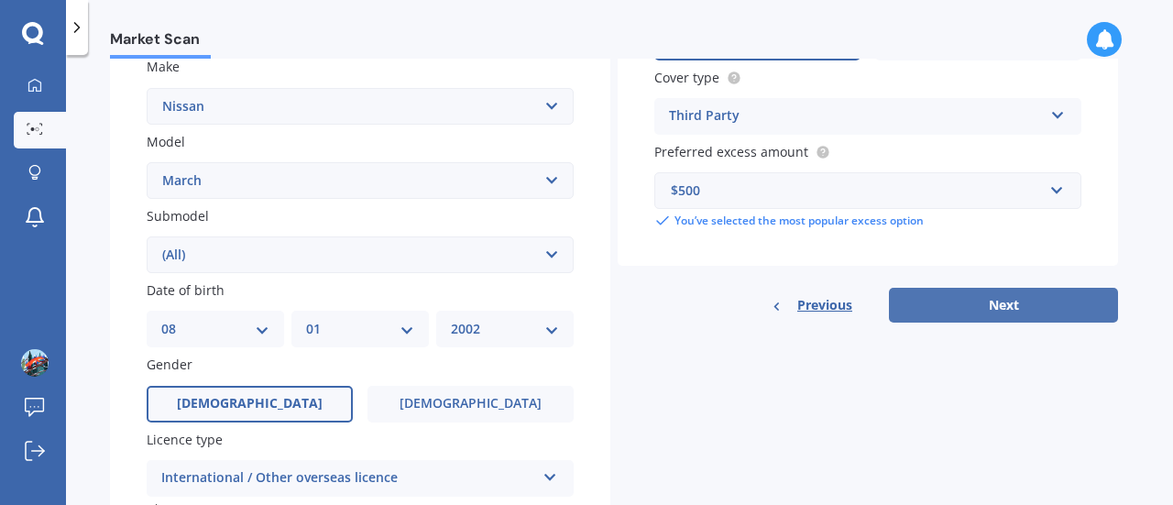
click at [943, 301] on button "Next" at bounding box center [1003, 305] width 229 height 35
select select "08"
select select "01"
select select "2002"
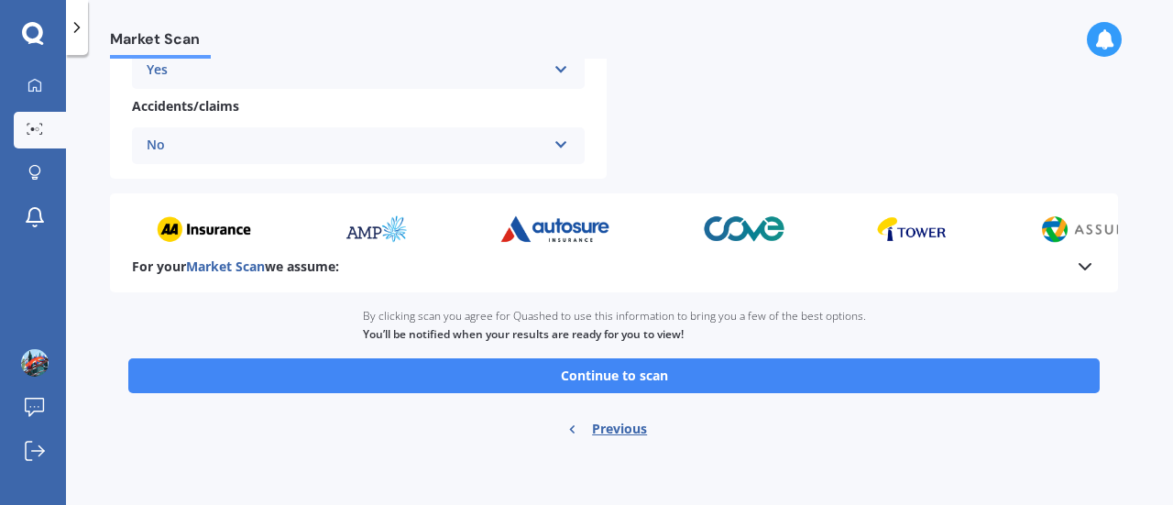
scroll to position [515, 0]
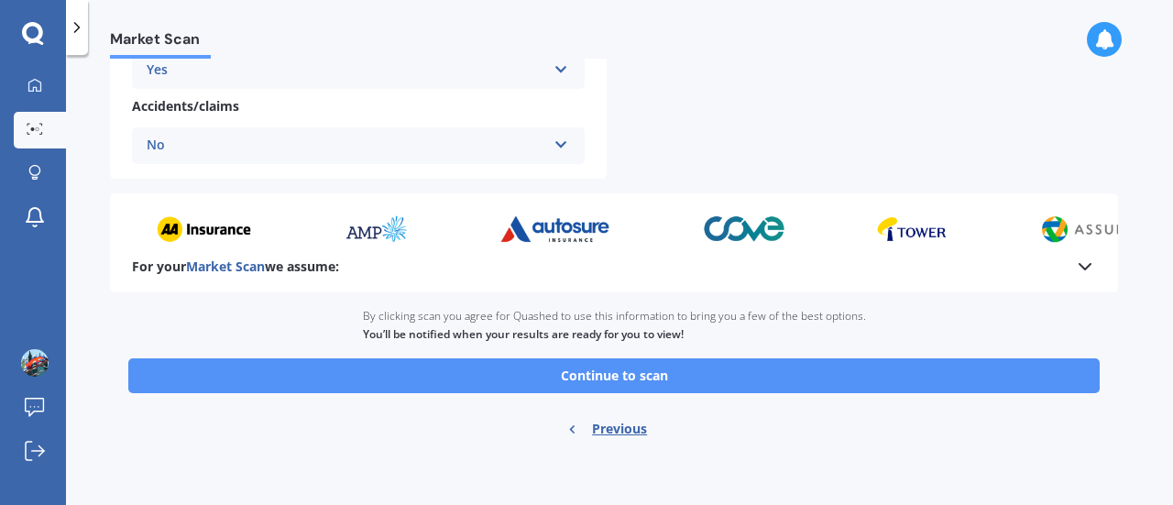
click at [596, 384] on button "Continue to scan" at bounding box center [614, 375] width 972 height 35
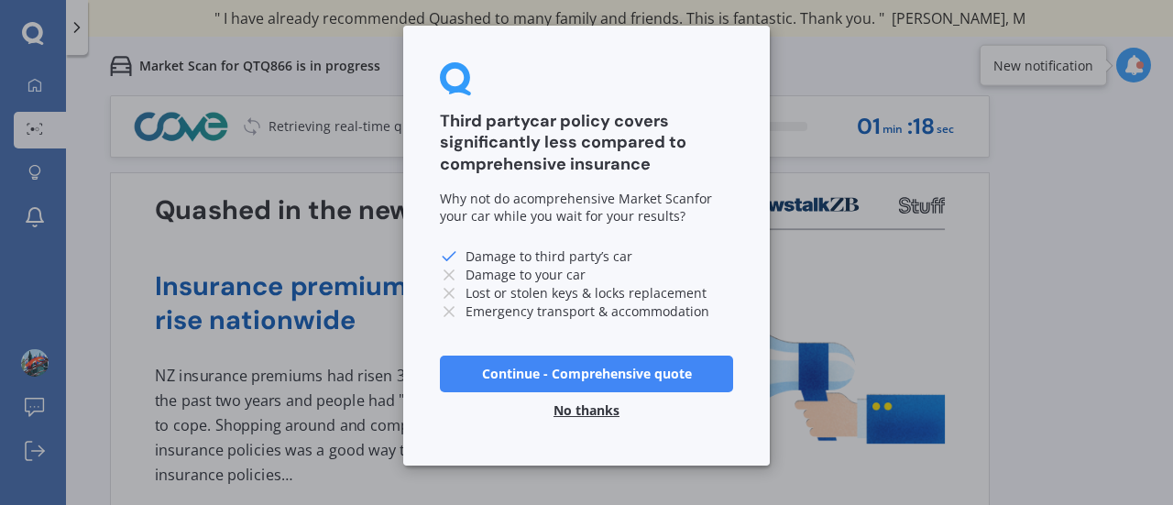
click at [588, 415] on button "No thanks" at bounding box center [587, 410] width 88 height 37
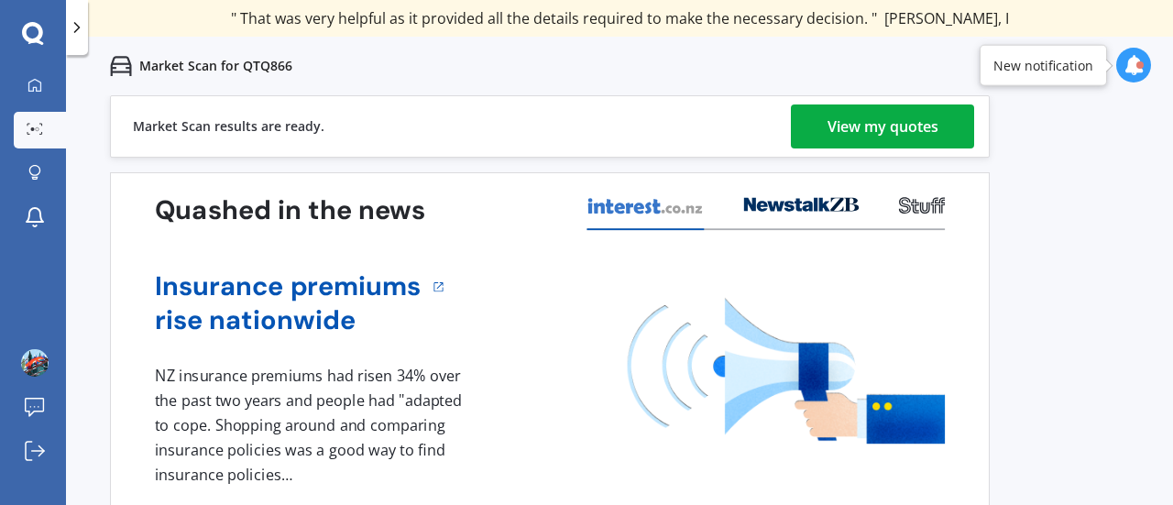
click at [828, 131] on div "View my quotes" at bounding box center [883, 126] width 111 height 44
